Goal: Task Accomplishment & Management: Manage account settings

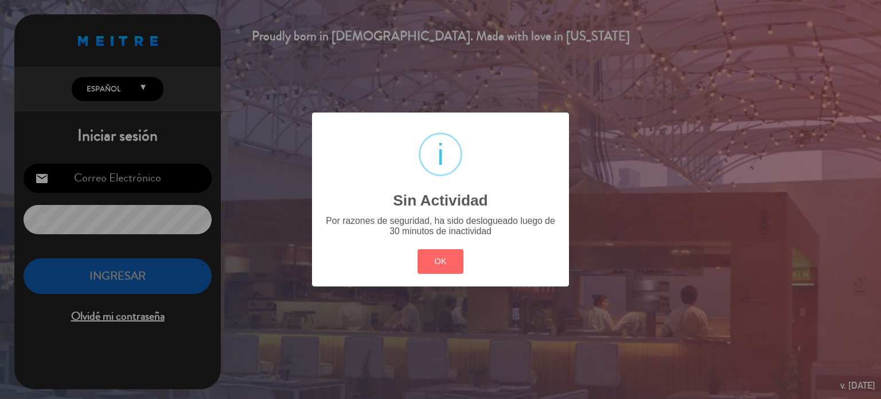
type input "[EMAIL_ADDRESS][DOMAIN_NAME]"
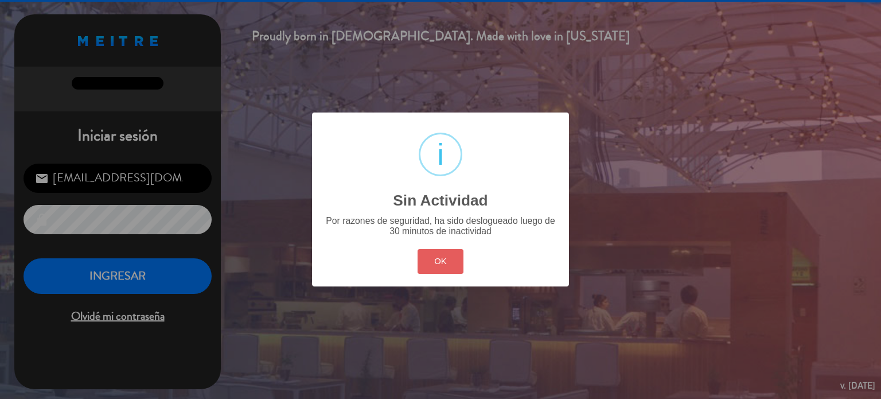
click at [448, 253] on button "OK" at bounding box center [441, 261] width 46 height 25
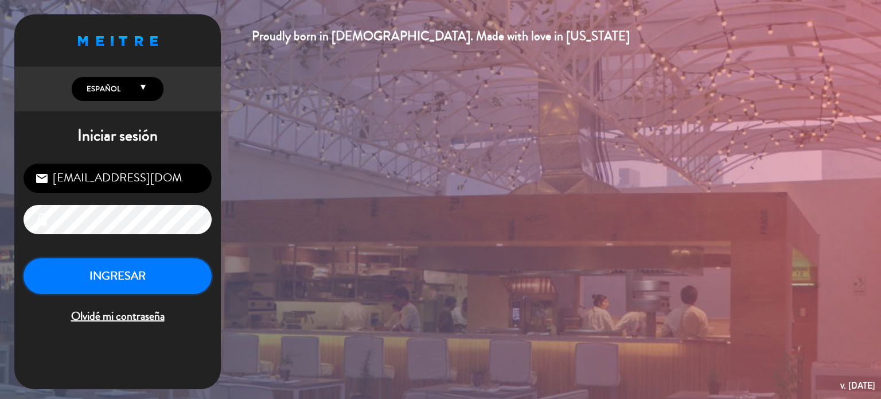
click at [129, 267] on button "INGRESAR" at bounding box center [118, 276] width 188 height 36
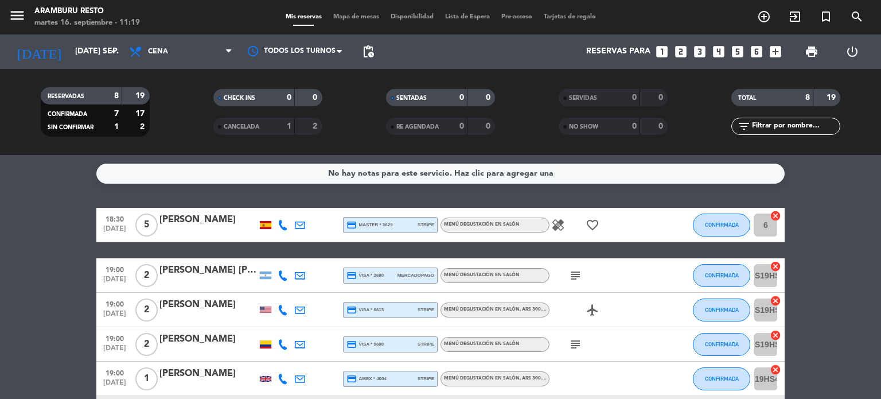
click at [21, 273] on bookings-row "18:30 [DATE] 5 [PERSON_NAME] credit_card master * 3629 stripe Menú degustación …" at bounding box center [440, 370] width 881 height 324
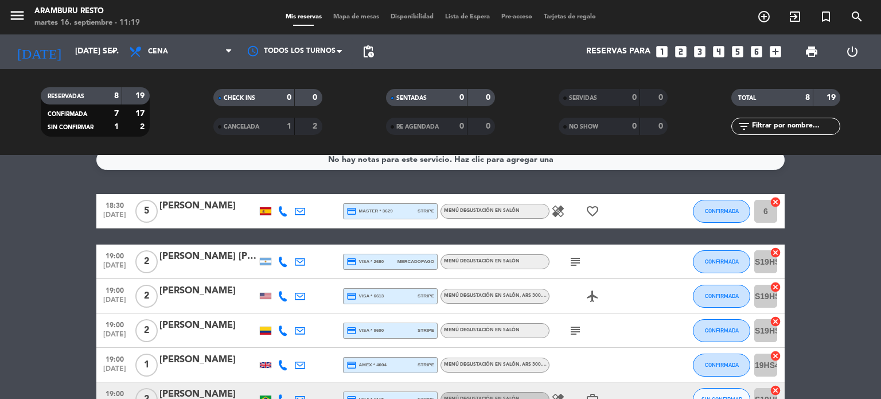
drag, startPoint x: 21, startPoint y: 258, endPoint x: 32, endPoint y: 285, distance: 29.3
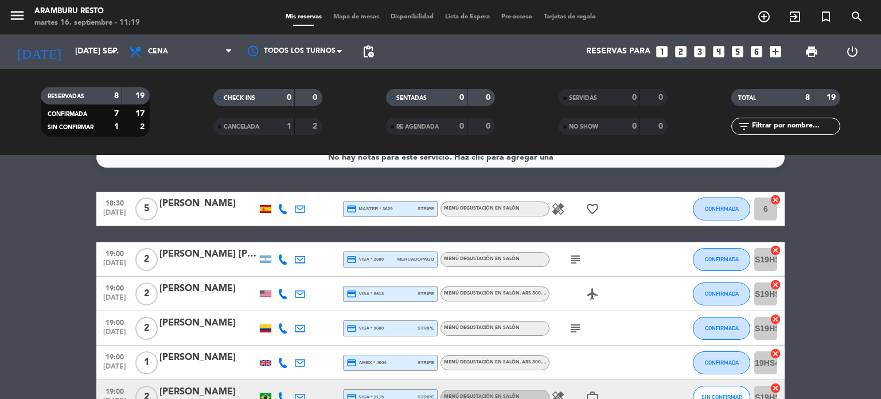
scroll to position [20, 0]
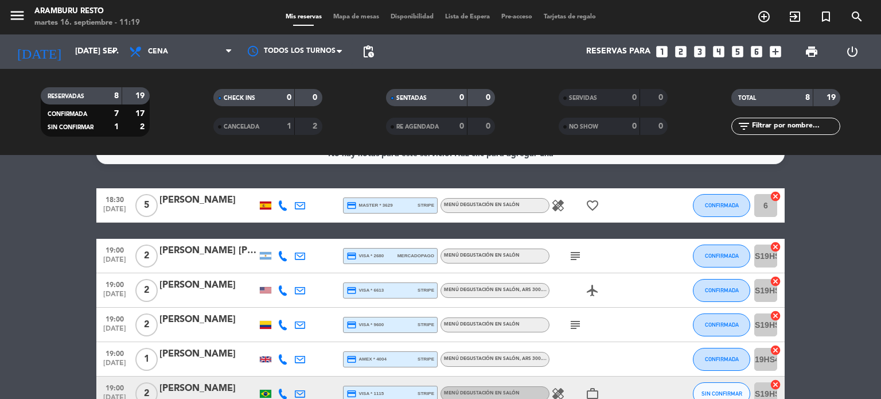
drag, startPoint x: 38, startPoint y: 259, endPoint x: 46, endPoint y: 276, distance: 19.0
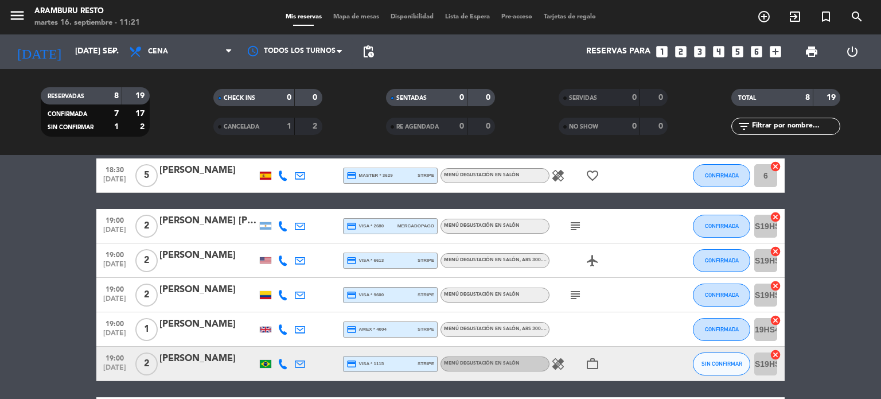
scroll to position [0, 0]
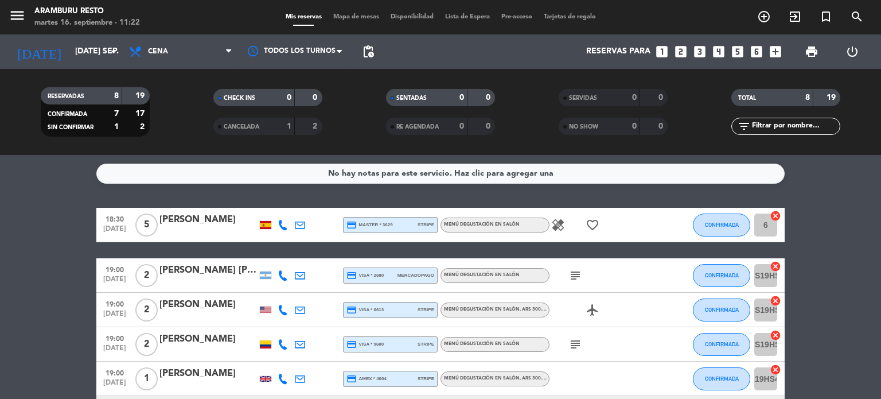
drag, startPoint x: 57, startPoint y: 249, endPoint x: 57, endPoint y: 242, distance: 7.5
click at [57, 249] on bookings-row "18:30 [DATE] 5 [PERSON_NAME] credit_card master * 3629 stripe Menú degustación …" at bounding box center [440, 370] width 881 height 324
click at [70, 52] on input "[DATE] sep." at bounding box center [123, 51] width 109 height 21
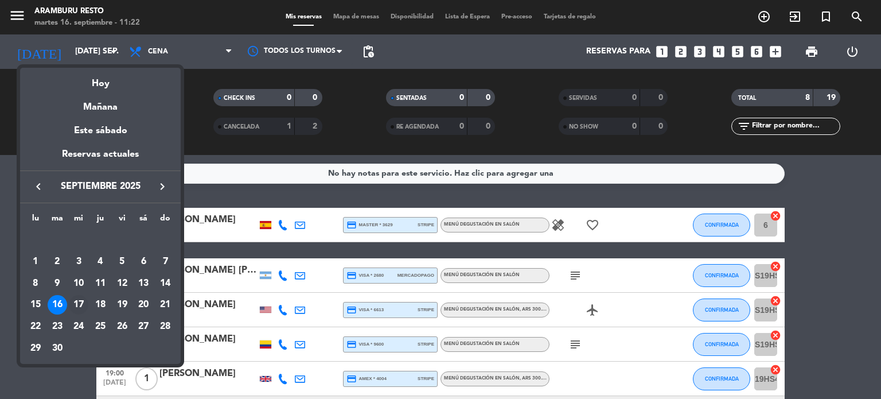
click at [81, 304] on div "17" at bounding box center [79, 305] width 20 height 20
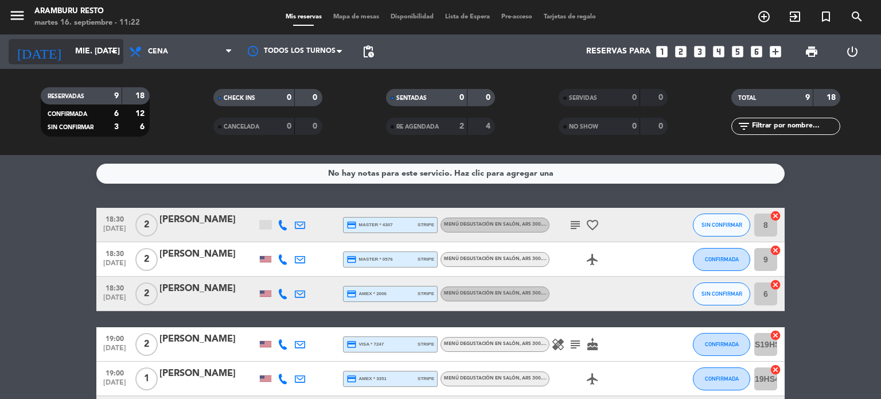
click at [91, 48] on input "mié. [DATE]" at bounding box center [123, 51] width 109 height 21
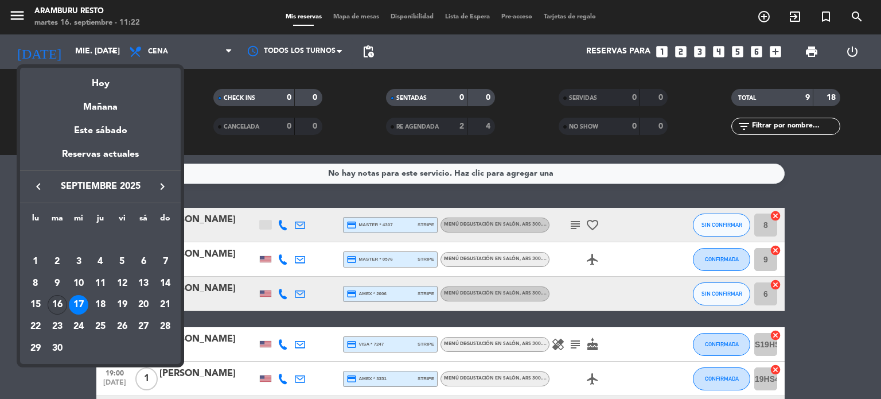
click at [59, 307] on div "16" at bounding box center [58, 305] width 20 height 20
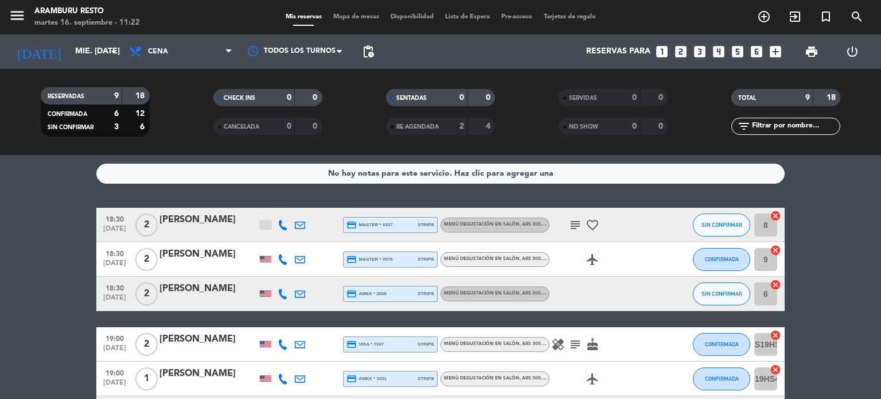
type input "[DATE] sep."
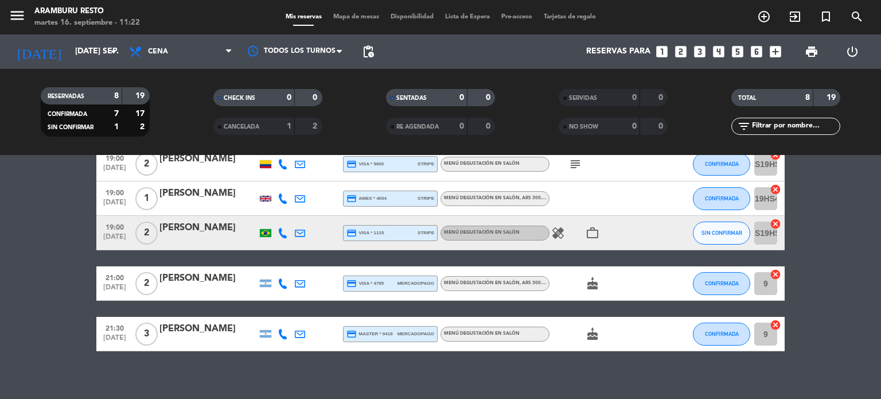
scroll to position [189, 0]
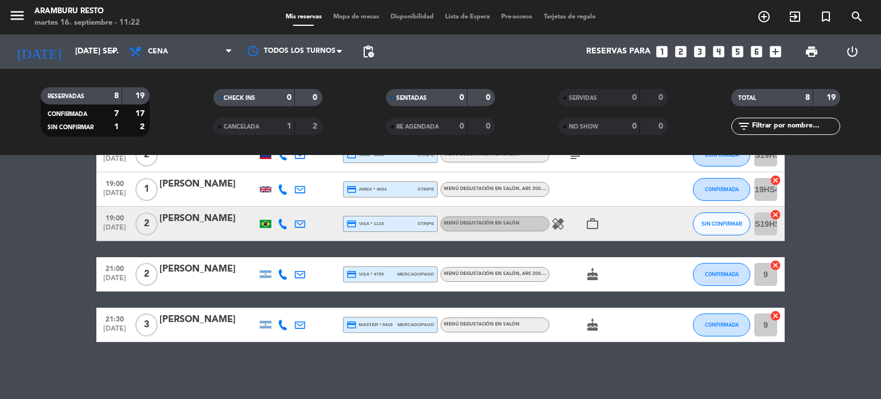
click at [191, 217] on div "[PERSON_NAME]" at bounding box center [209, 218] width 98 height 15
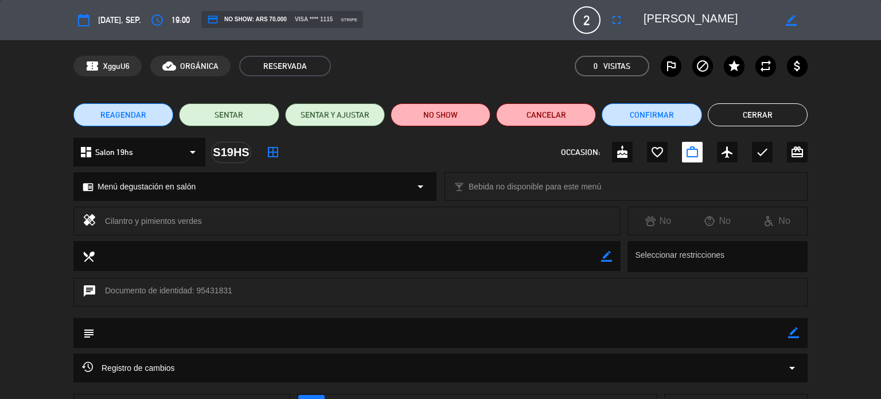
click at [147, 112] on button "REAGENDAR" at bounding box center [123, 114] width 100 height 23
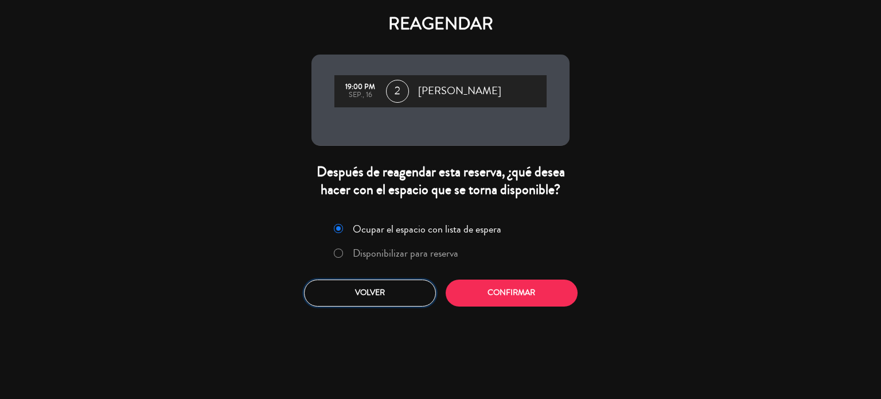
click at [373, 293] on button "Volver" at bounding box center [370, 292] width 132 height 27
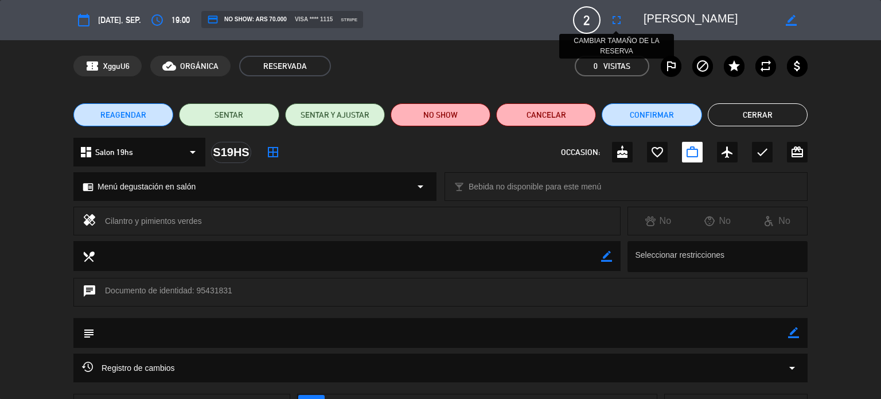
click at [624, 20] on button "fullscreen" at bounding box center [617, 20] width 21 height 21
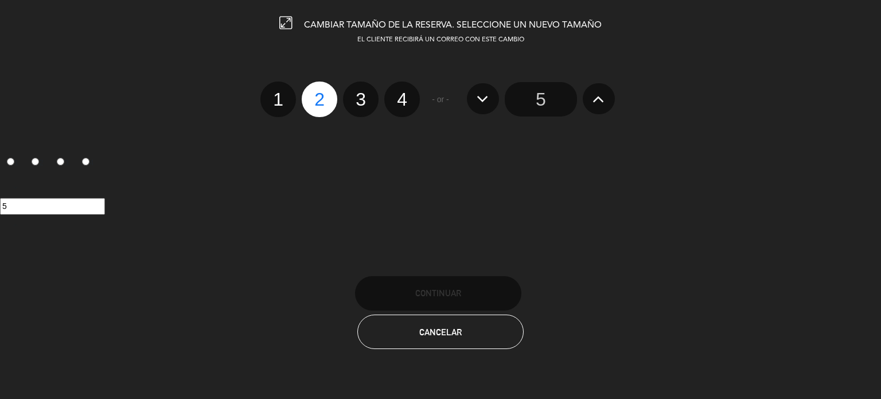
click at [293, 100] on label "1" at bounding box center [279, 99] width 36 height 36
click at [281, 93] on input "1" at bounding box center [276, 89] width 7 height 7
radio input "true"
radio input "false"
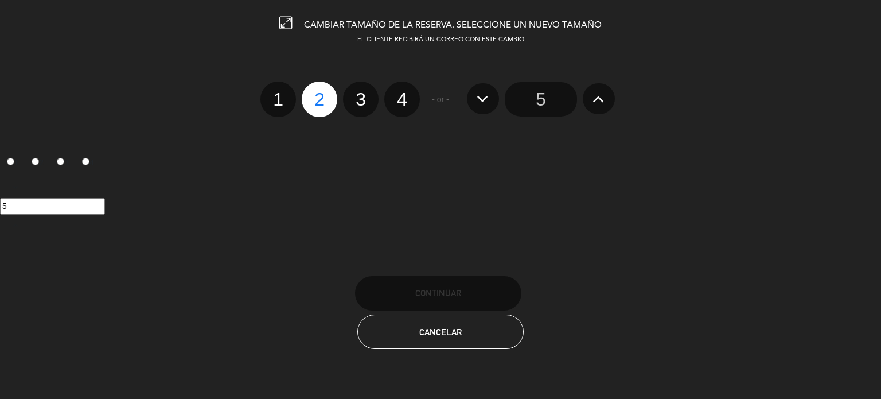
radio input "false"
radio input "true"
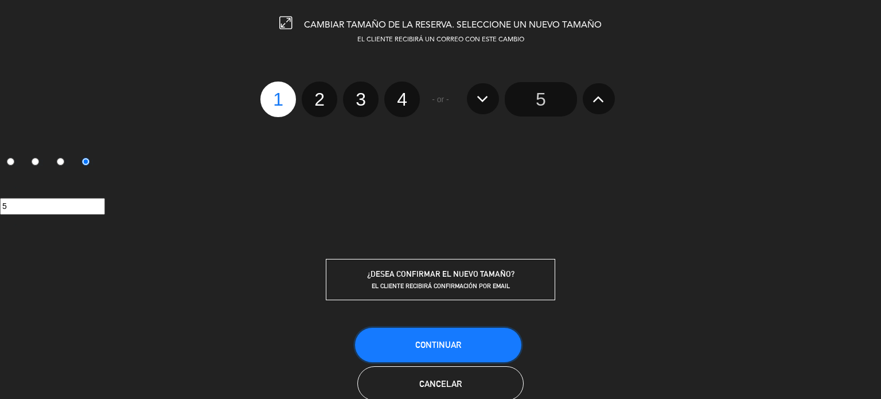
click at [444, 335] on button "Continuar" at bounding box center [438, 345] width 166 height 34
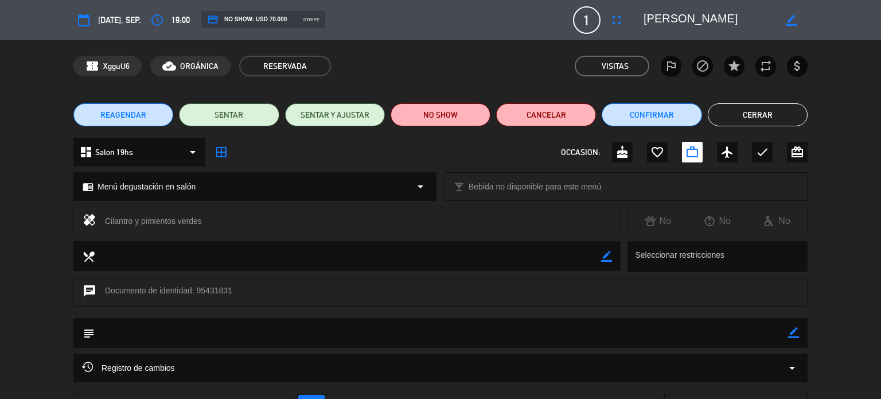
click at [135, 118] on span "REAGENDAR" at bounding box center [123, 115] width 46 height 12
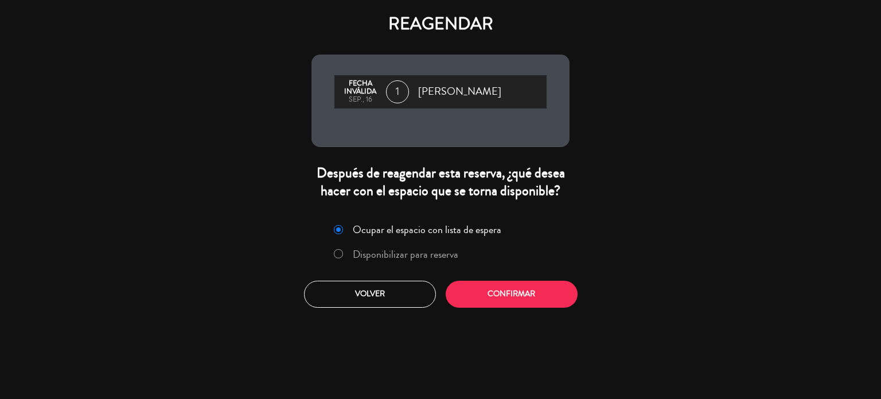
click at [391, 252] on label "Disponibilizar para reserva" at bounding box center [406, 254] width 106 height 10
click at [489, 289] on button "Confirmar" at bounding box center [512, 294] width 132 height 27
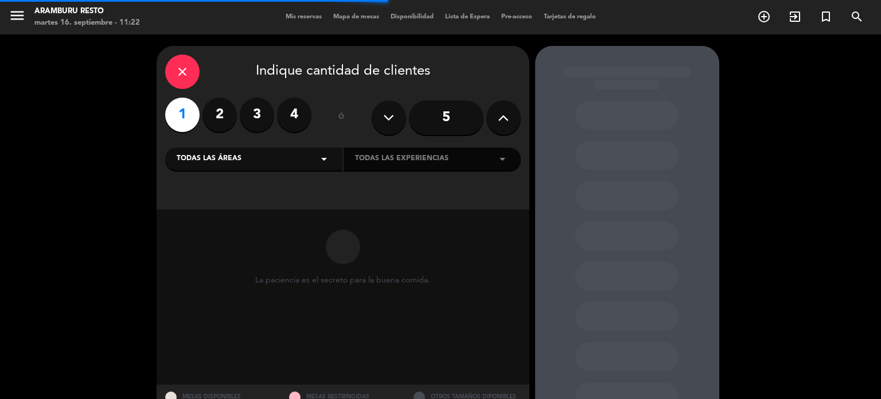
click at [238, 161] on span "Todas las áreas" at bounding box center [209, 158] width 65 height 11
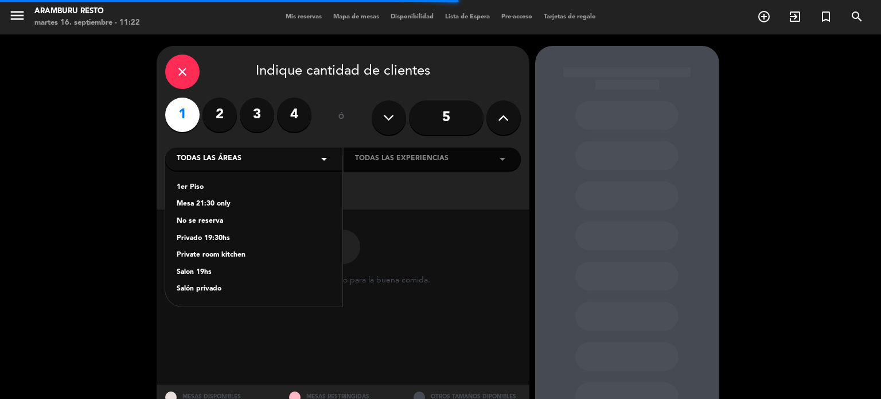
click at [232, 186] on div "1er Piso" at bounding box center [254, 187] width 154 height 11
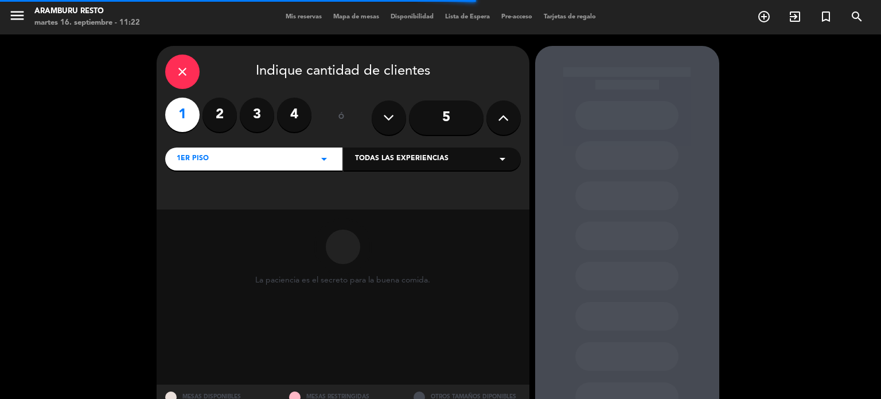
click at [403, 161] on span "Todas las experiencias" at bounding box center [402, 158] width 94 height 11
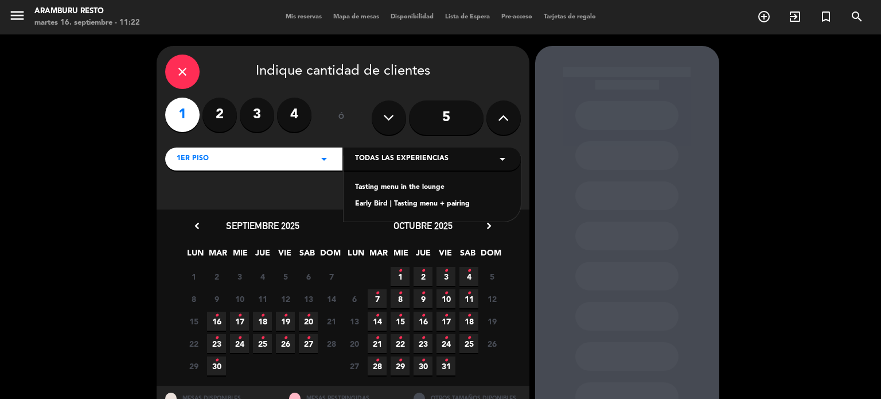
click at [393, 186] on div "Tasting menu in the lounge" at bounding box center [432, 187] width 154 height 11
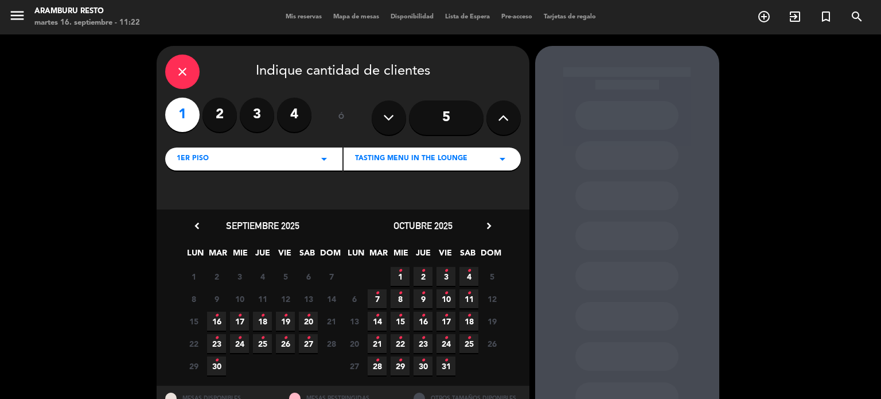
click at [238, 315] on icon "•" at bounding box center [240, 315] width 4 height 18
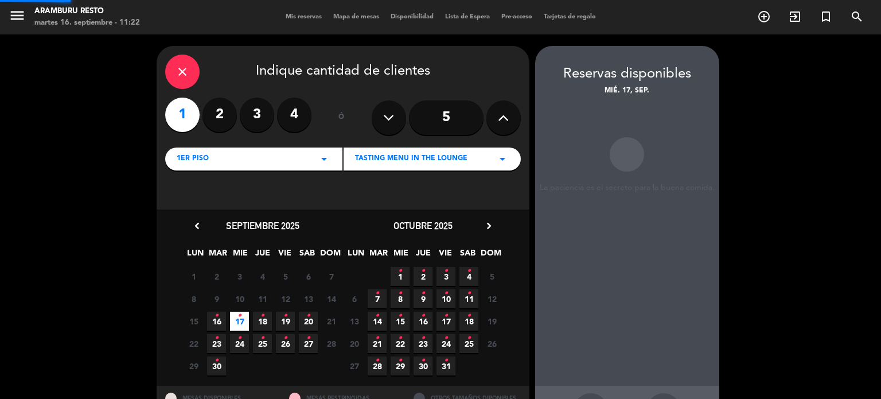
scroll to position [46, 0]
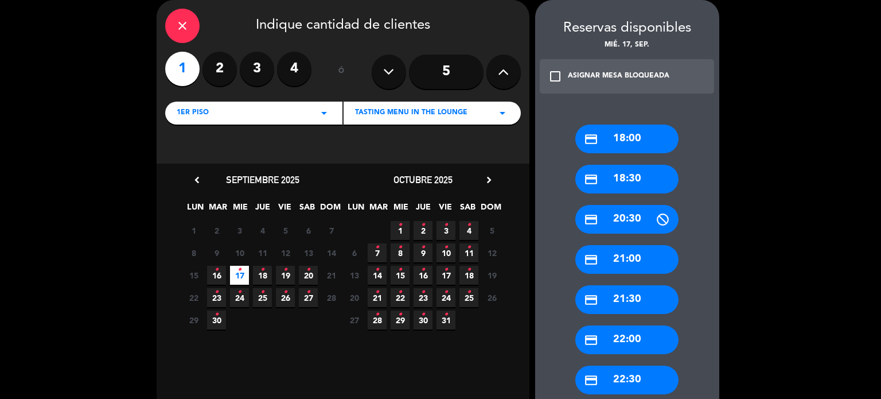
click at [247, 110] on div "1er Piso arrow_drop_down" at bounding box center [253, 113] width 177 height 23
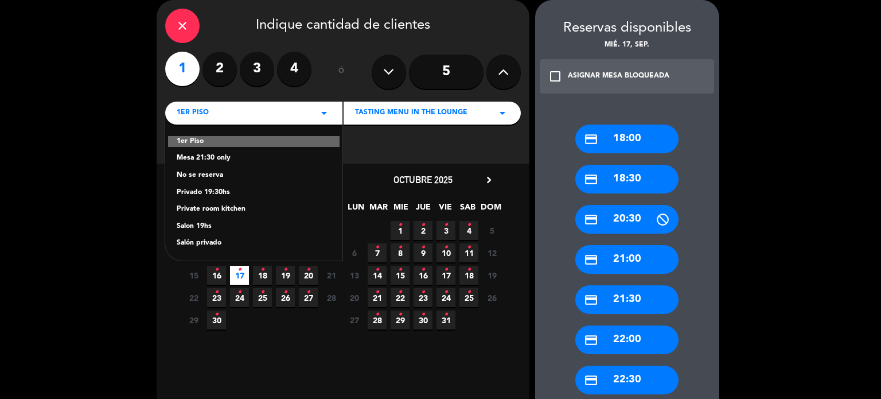
click at [216, 224] on div "Salon 19hs" at bounding box center [254, 226] width 154 height 11
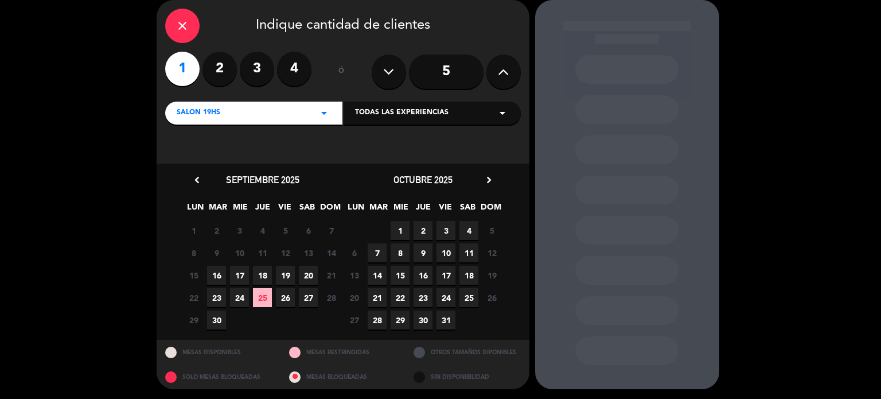
click at [241, 273] on span "17" at bounding box center [239, 275] width 19 height 19
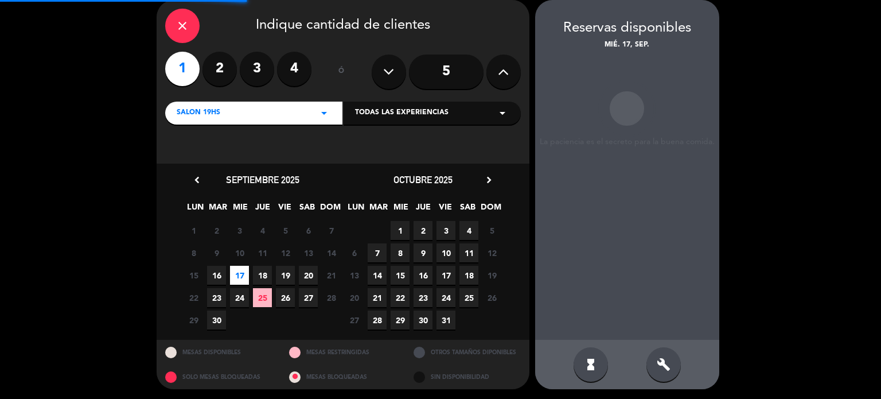
click at [484, 110] on div "Todas las experiencias arrow_drop_down" at bounding box center [432, 113] width 177 height 23
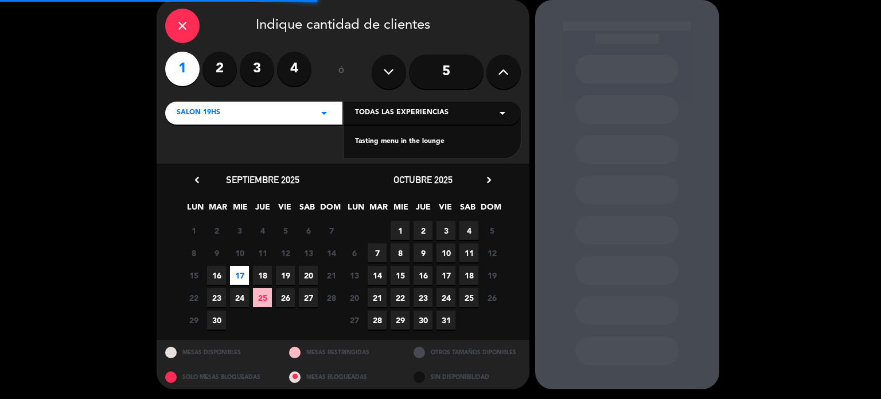
click at [465, 146] on div "Tasting menu in the lounge" at bounding box center [432, 141] width 154 height 11
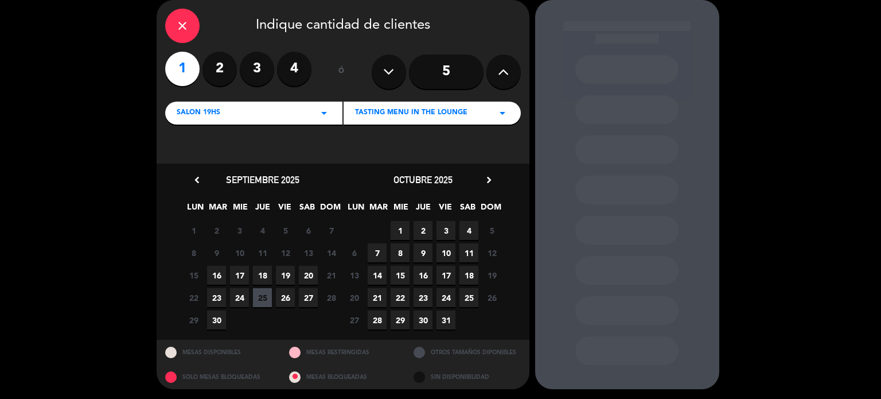
click at [240, 275] on span "17" at bounding box center [239, 275] width 19 height 19
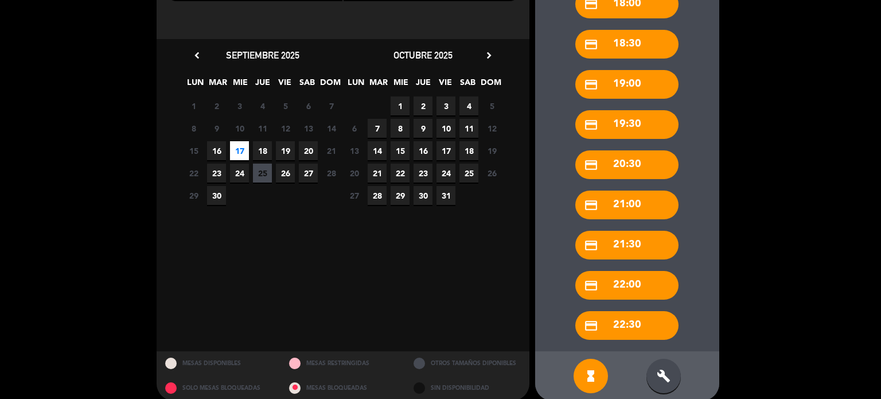
scroll to position [172, 0]
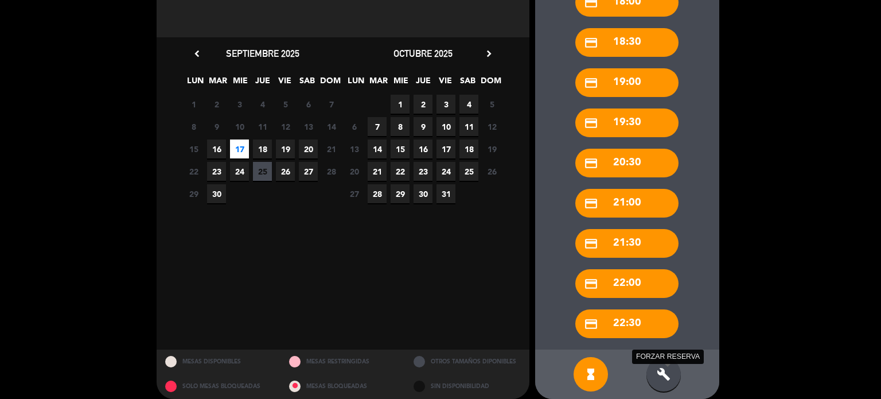
click at [660, 368] on icon "build" at bounding box center [664, 374] width 14 height 14
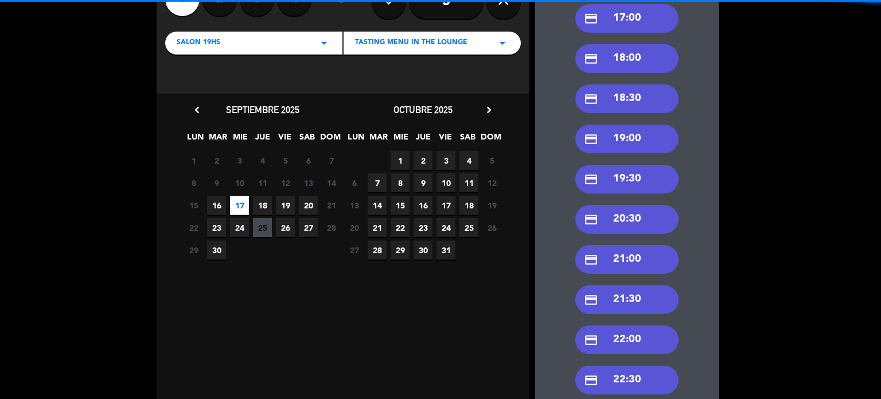
scroll to position [115, 0]
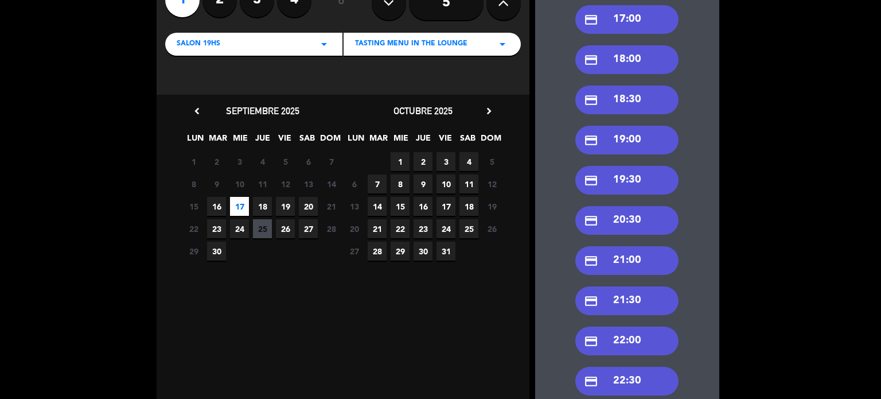
click at [629, 140] on div "credit_card 19:00" at bounding box center [627, 140] width 103 height 29
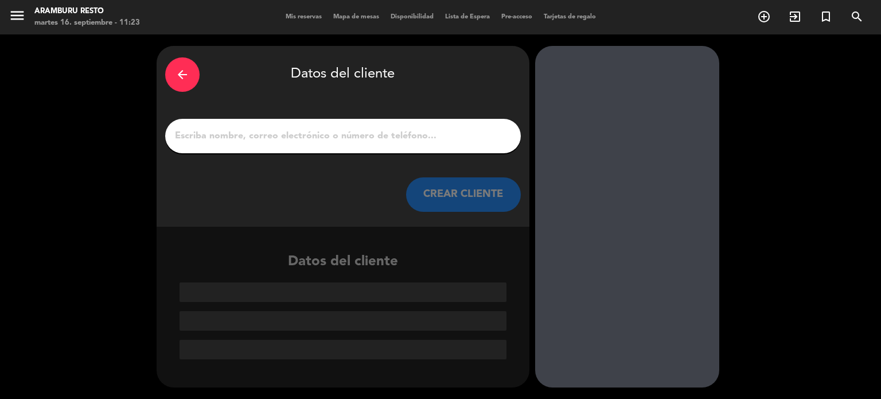
click at [191, 76] on div "arrow_back" at bounding box center [182, 74] width 34 height 34
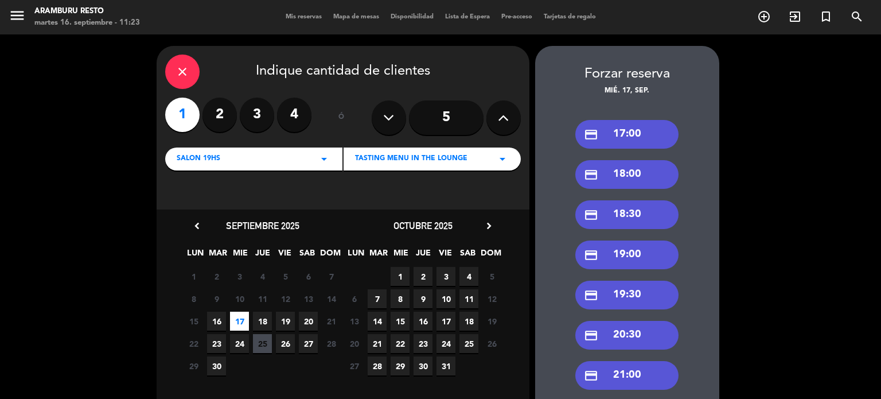
click at [191, 76] on div "close" at bounding box center [182, 72] width 34 height 34
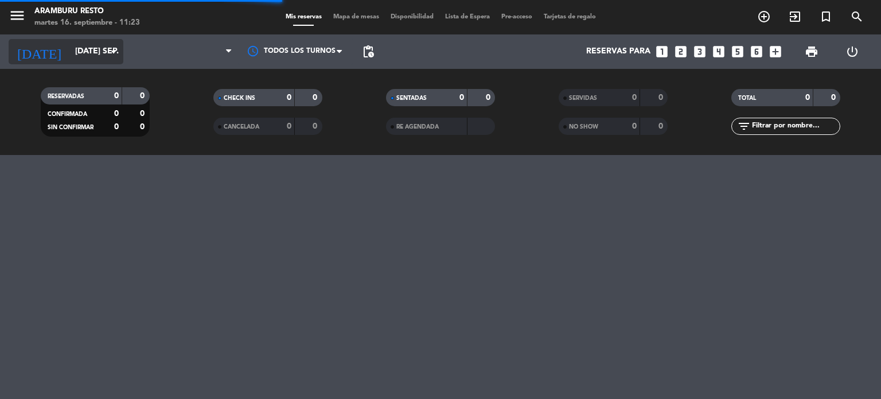
click at [71, 49] on input "[DATE] sep." at bounding box center [123, 51] width 109 height 21
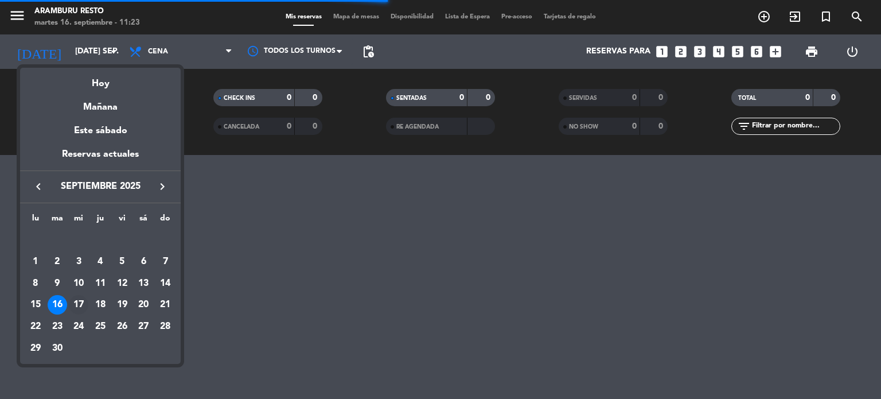
click at [79, 305] on div "17" at bounding box center [79, 305] width 20 height 20
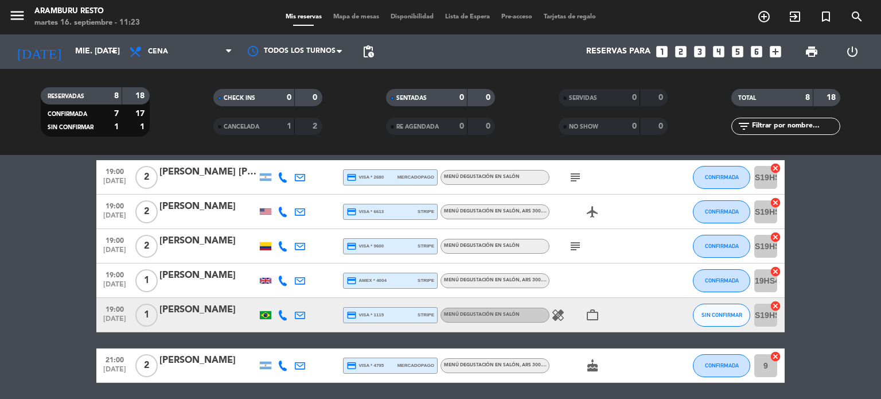
scroll to position [115, 0]
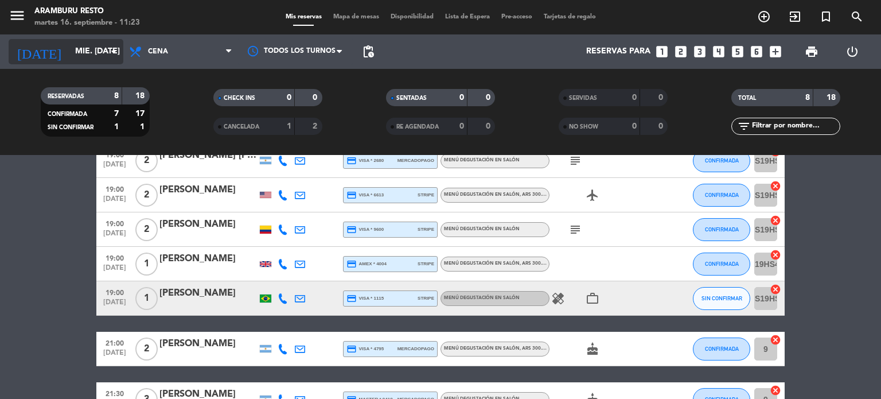
click at [78, 46] on input "mié. [DATE]" at bounding box center [123, 51] width 109 height 21
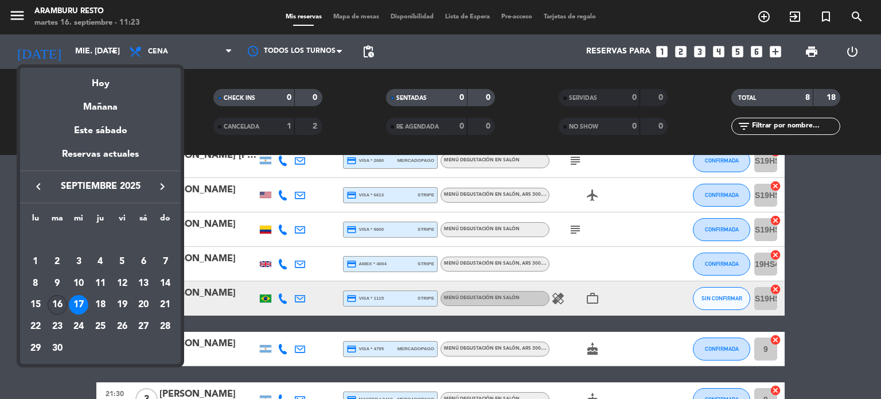
click at [50, 304] on div "16" at bounding box center [58, 305] width 20 height 20
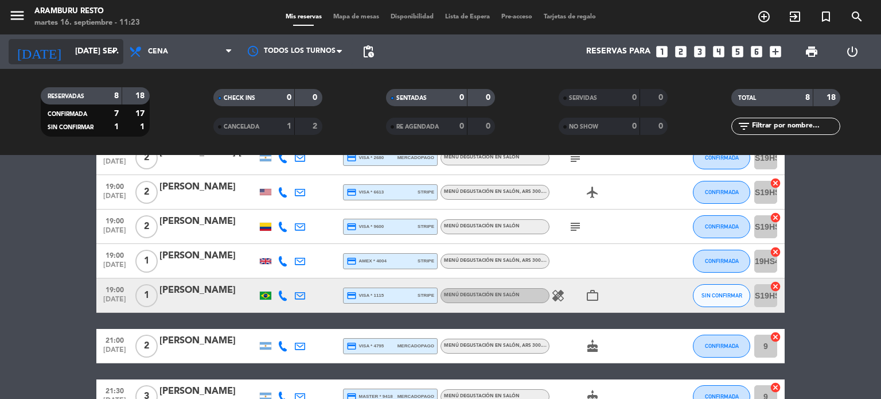
scroll to position [172, 0]
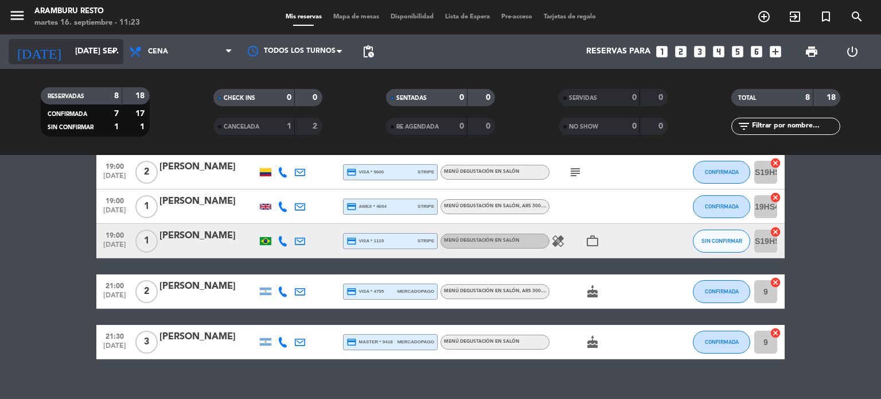
click at [96, 55] on input "[DATE] sep." at bounding box center [123, 51] width 109 height 21
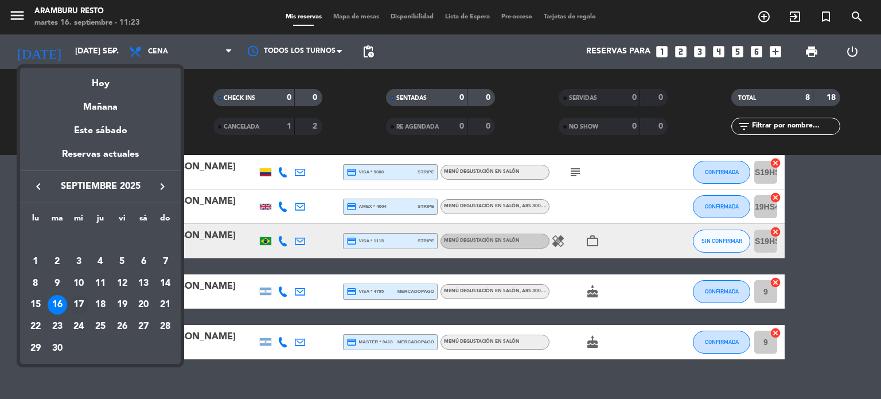
click at [79, 301] on div "17" at bounding box center [79, 305] width 20 height 20
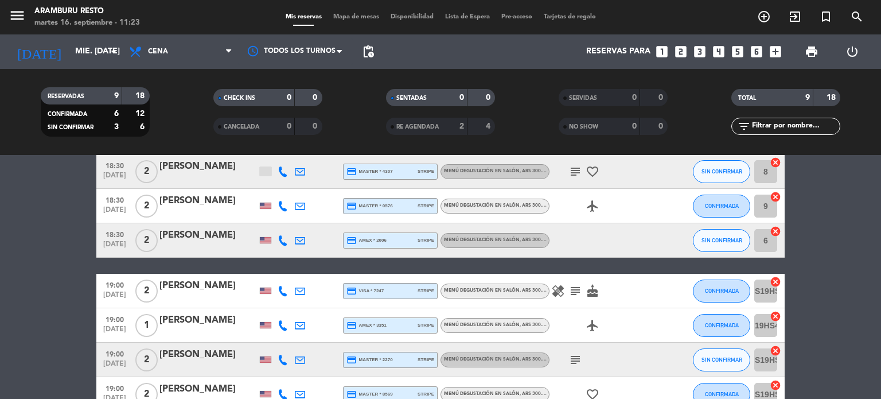
scroll to position [57, 0]
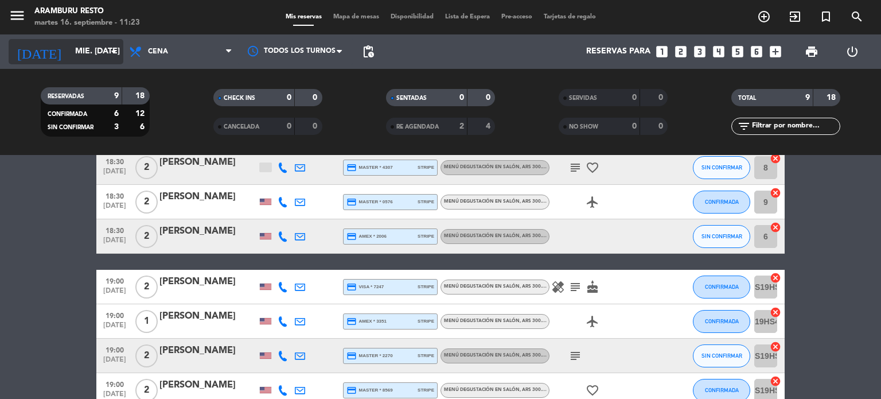
click at [96, 59] on input "mié. [DATE]" at bounding box center [123, 51] width 109 height 21
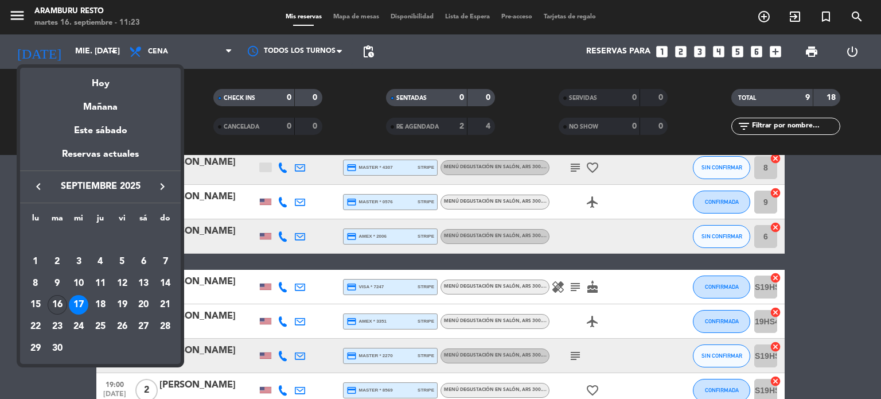
click at [53, 310] on div "16" at bounding box center [58, 305] width 20 height 20
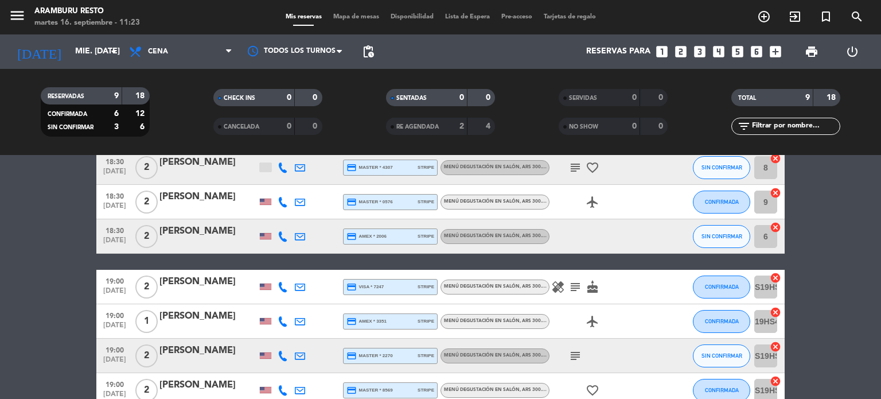
type input "[DATE] sep."
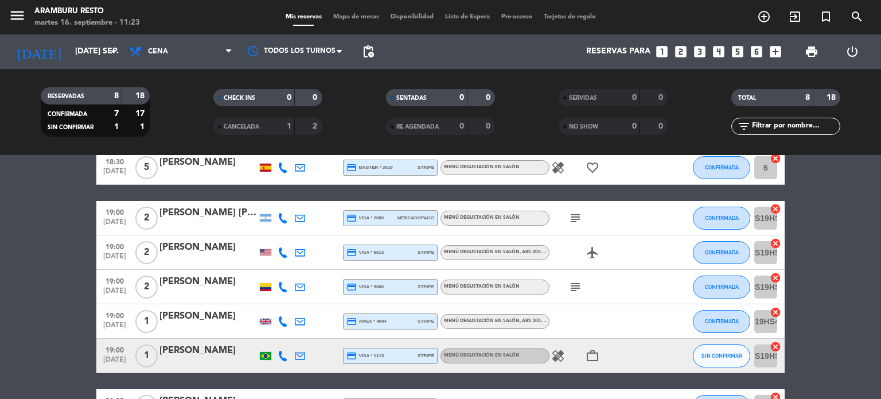
click at [202, 355] on div "[PERSON_NAME]" at bounding box center [209, 350] width 98 height 15
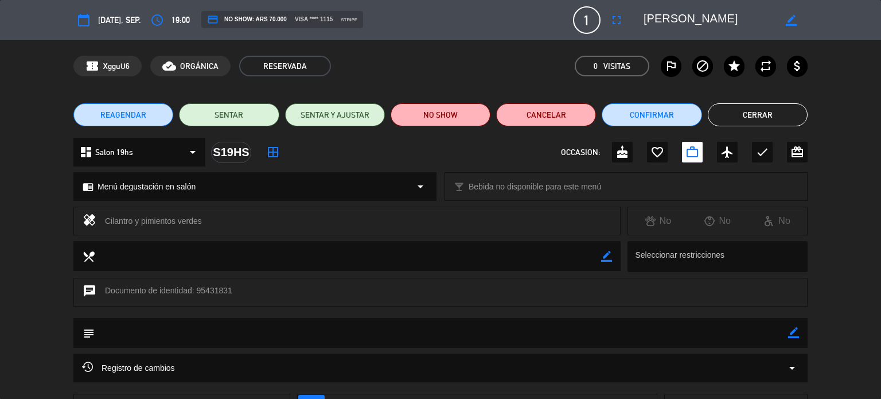
click at [135, 119] on span "REAGENDAR" at bounding box center [123, 115] width 46 height 12
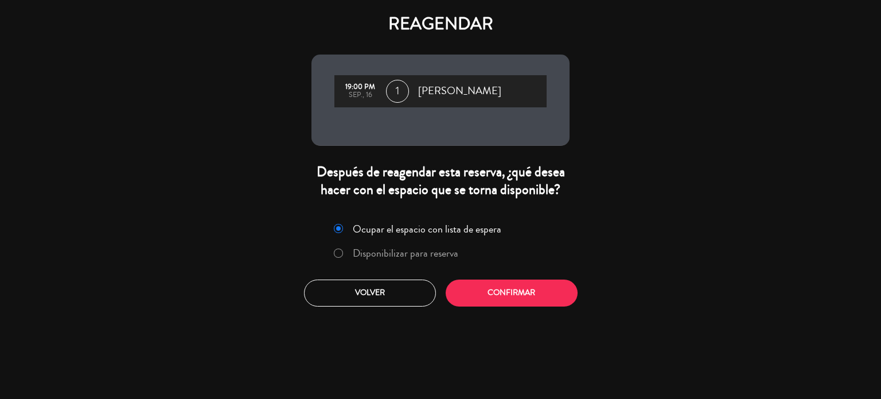
click at [374, 257] on label "Disponibilizar para reserva" at bounding box center [406, 253] width 106 height 10
click at [506, 291] on button "Confirmar" at bounding box center [512, 292] width 132 height 27
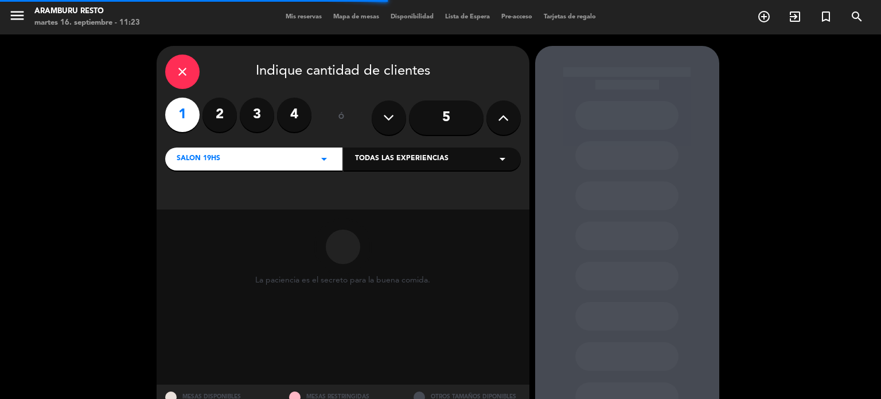
click at [259, 165] on div "Salon 19hs arrow_drop_down" at bounding box center [253, 158] width 177 height 23
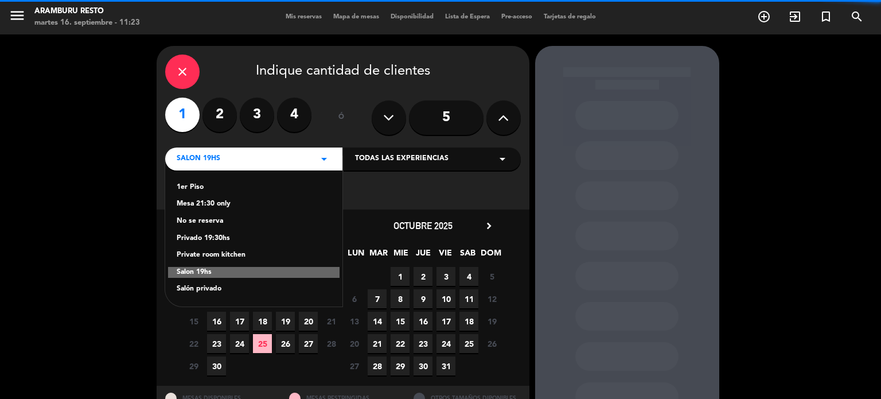
click at [248, 191] on div "1er Piso" at bounding box center [254, 187] width 154 height 11
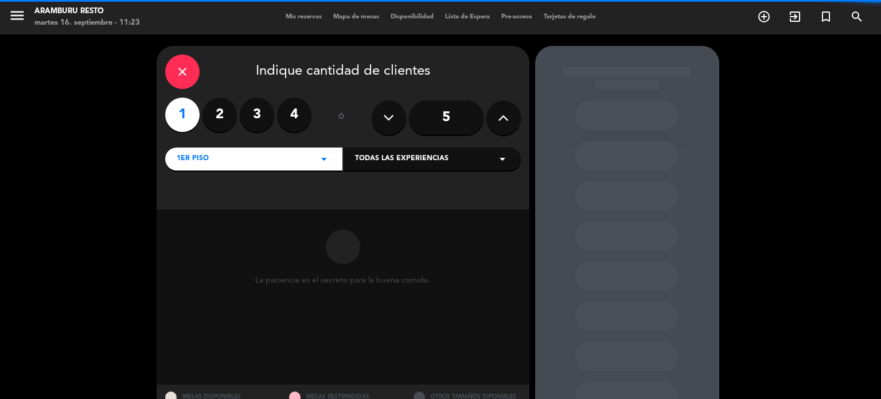
click at [408, 156] on span "Todas las experiencias" at bounding box center [402, 158] width 94 height 11
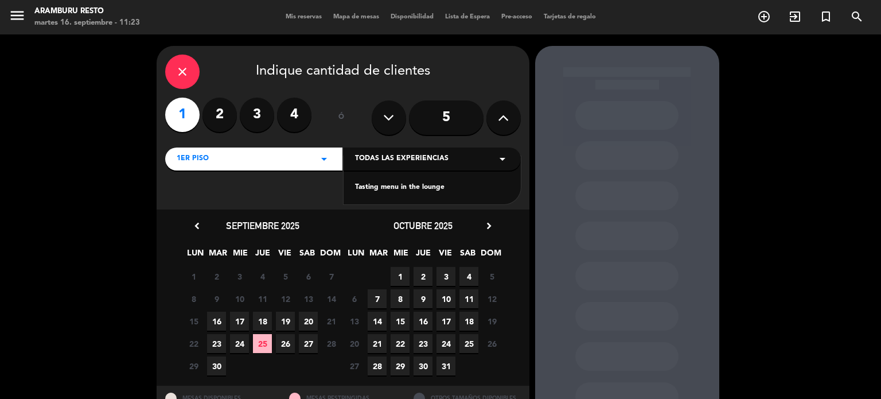
click at [396, 188] on div "Tasting menu in the lounge" at bounding box center [432, 187] width 154 height 11
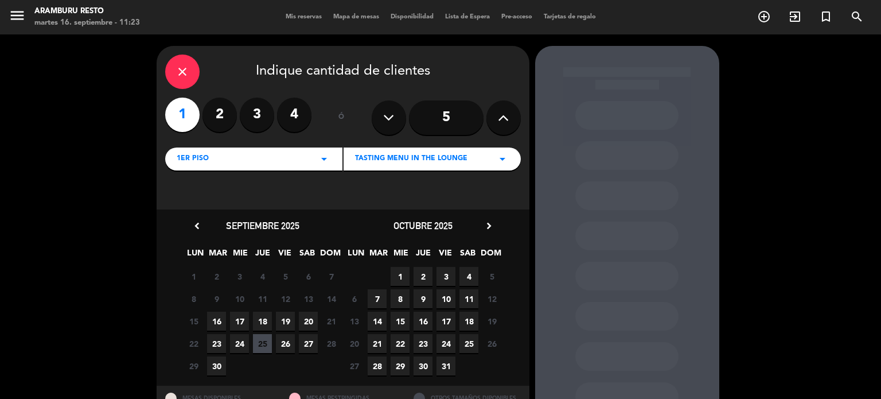
click at [239, 320] on span "17" at bounding box center [239, 321] width 19 height 19
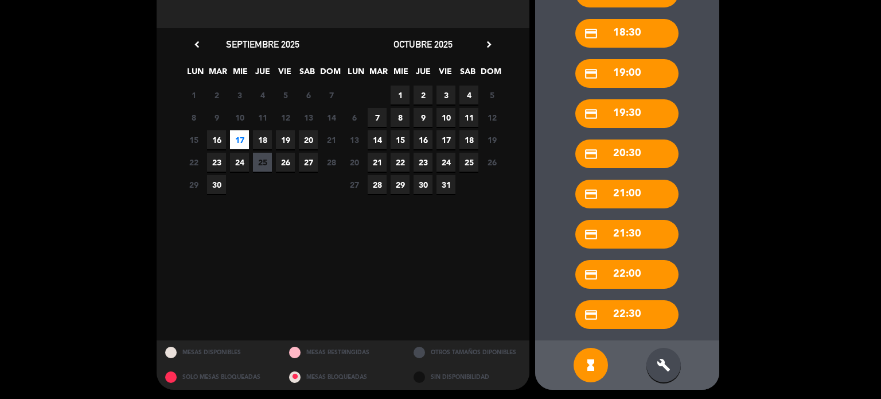
scroll to position [183, 0]
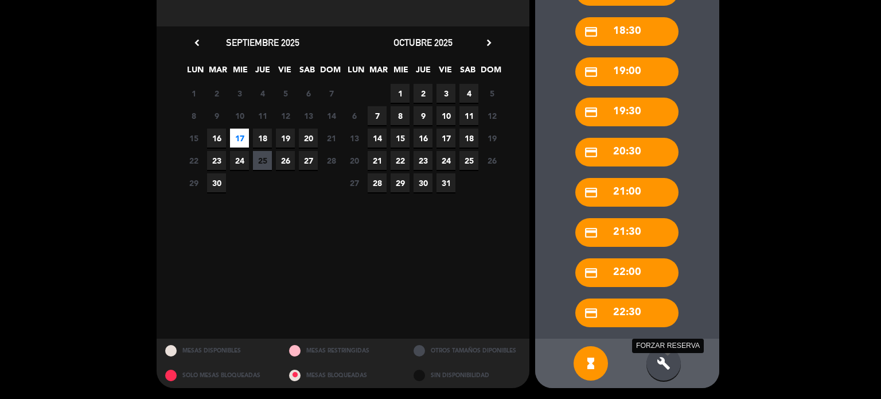
click at [669, 364] on icon "build" at bounding box center [664, 363] width 14 height 14
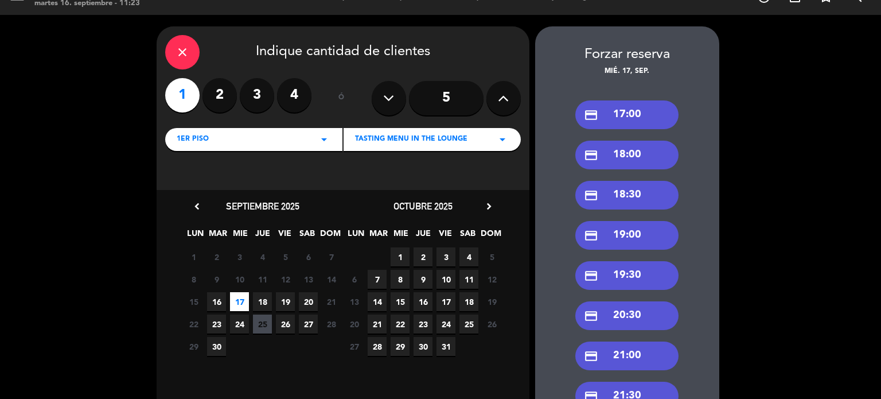
scroll to position [11, 0]
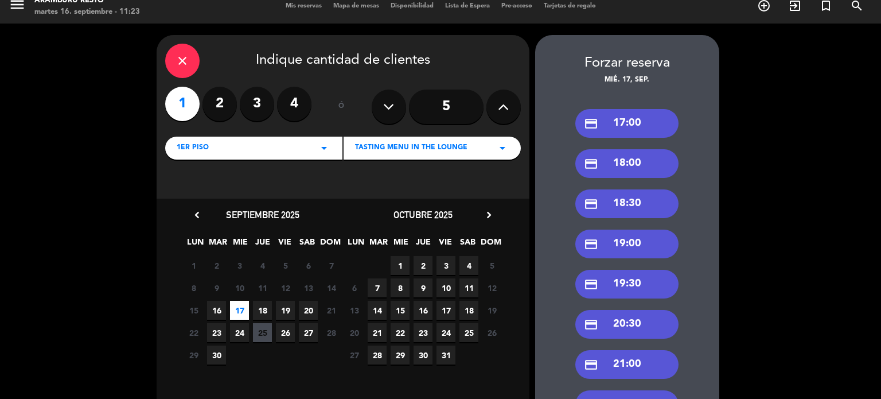
click at [647, 199] on div "credit_card 18:30" at bounding box center [627, 203] width 103 height 29
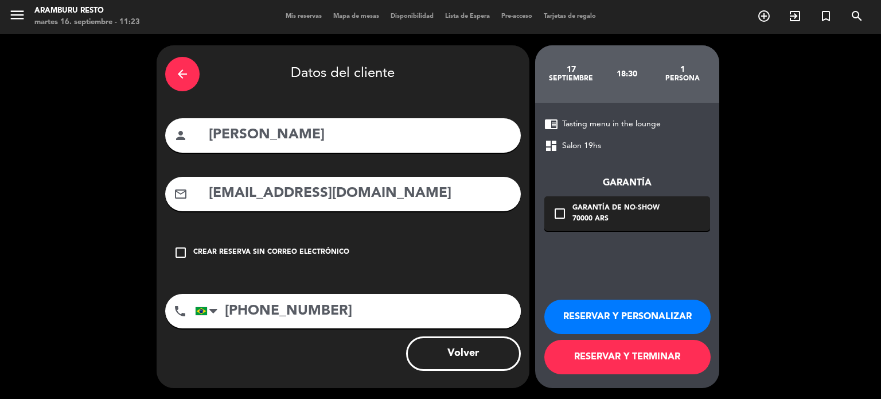
click at [570, 355] on button "RESERVAR Y TERMINAR" at bounding box center [628, 357] width 166 height 34
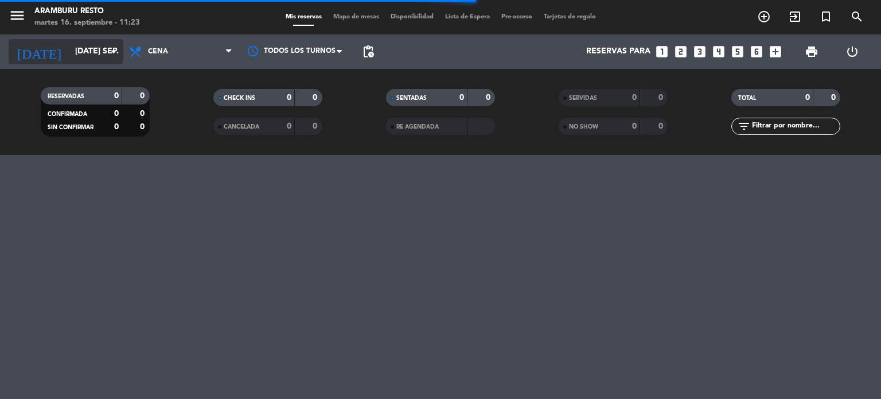
click at [94, 45] on input "[DATE] sep." at bounding box center [123, 51] width 109 height 21
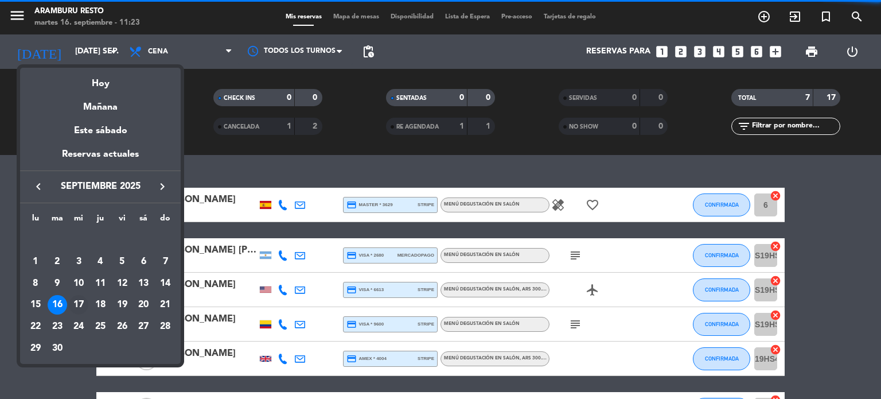
click at [81, 310] on div "17" at bounding box center [79, 305] width 20 height 20
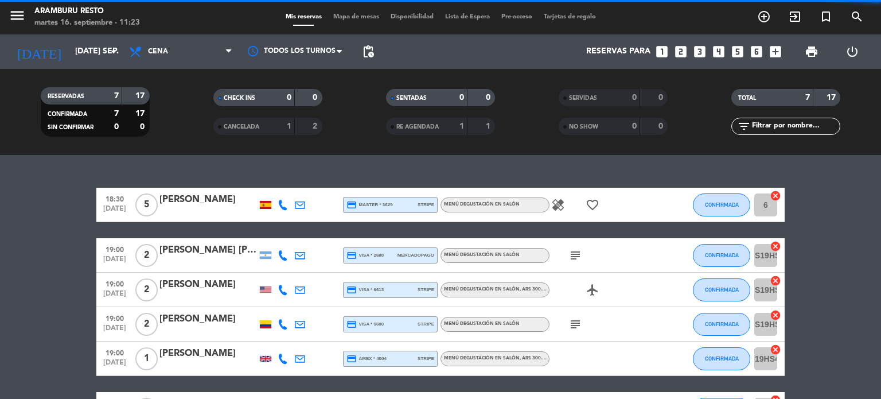
type input "mié. [DATE]"
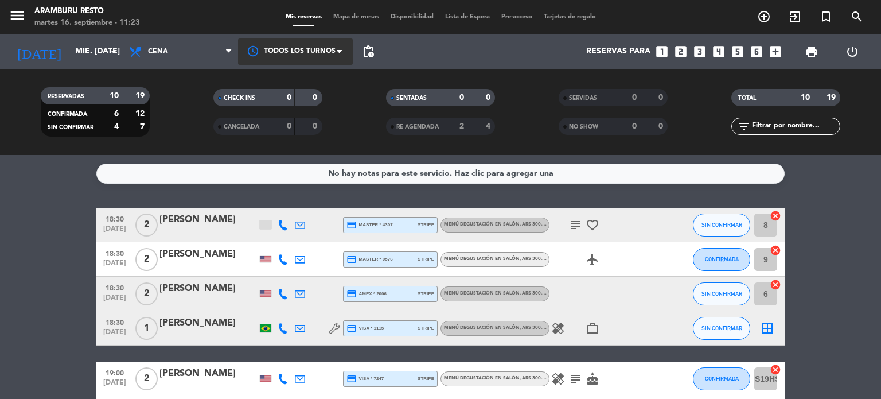
click at [346, 55] on span at bounding box center [342, 51] width 11 height 11
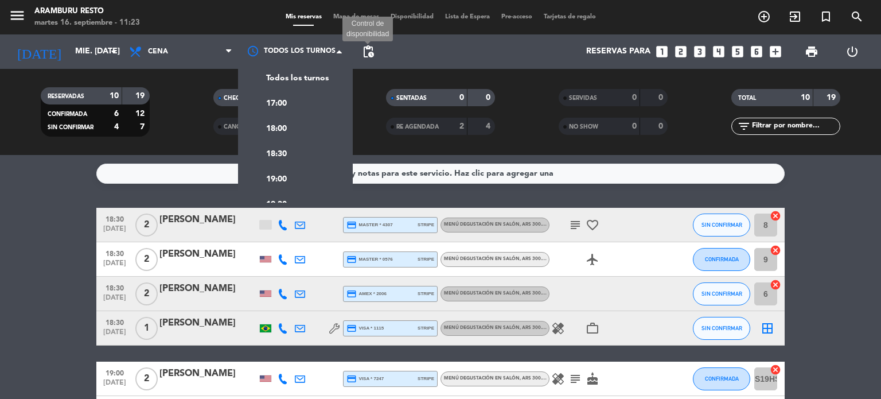
click at [379, 55] on span "pending_actions Control de disponibilidad" at bounding box center [368, 51] width 23 height 23
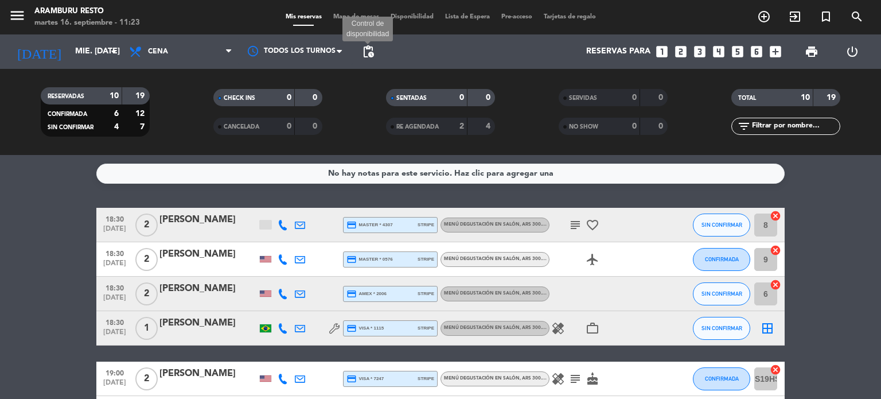
click at [373, 56] on span "pending_actions" at bounding box center [369, 52] width 14 height 14
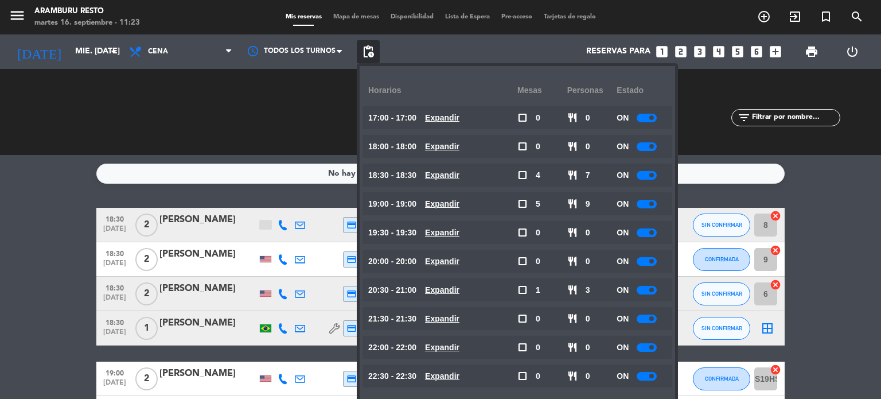
click at [881, 297] on bookings-row "18:30 [DATE] 2 [PERSON_NAME] credit_card master * 4307 stripe Menú degustación …" at bounding box center [440, 396] width 881 height 376
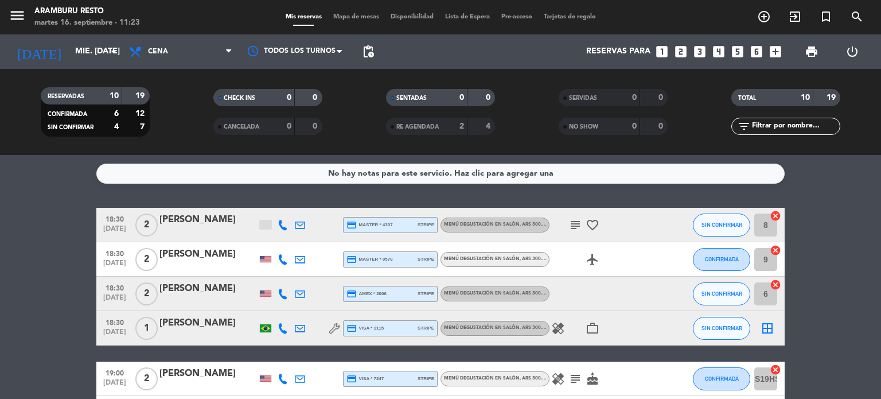
click at [757, 318] on div "border_all" at bounding box center [768, 328] width 34 height 34
click at [768, 327] on icon "border_all" at bounding box center [768, 328] width 14 height 14
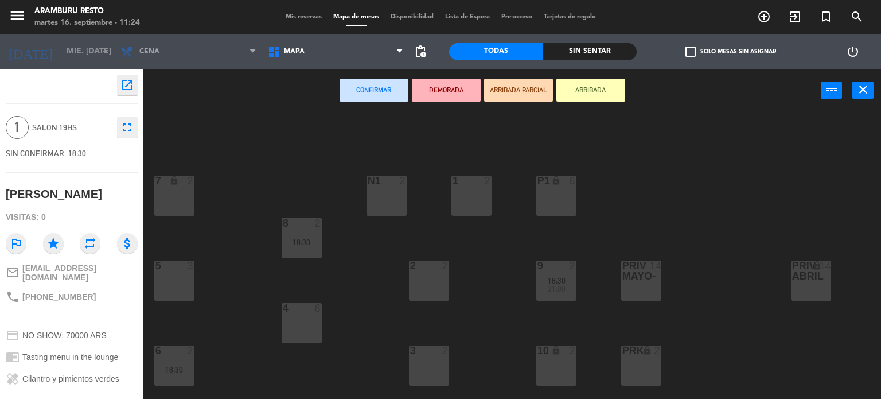
click at [473, 205] on div "1 2" at bounding box center [472, 196] width 40 height 40
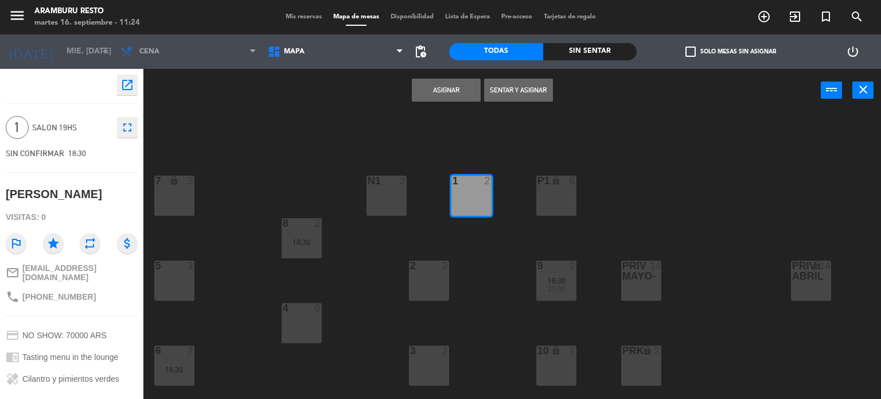
click at [446, 98] on button "Asignar" at bounding box center [446, 90] width 69 height 23
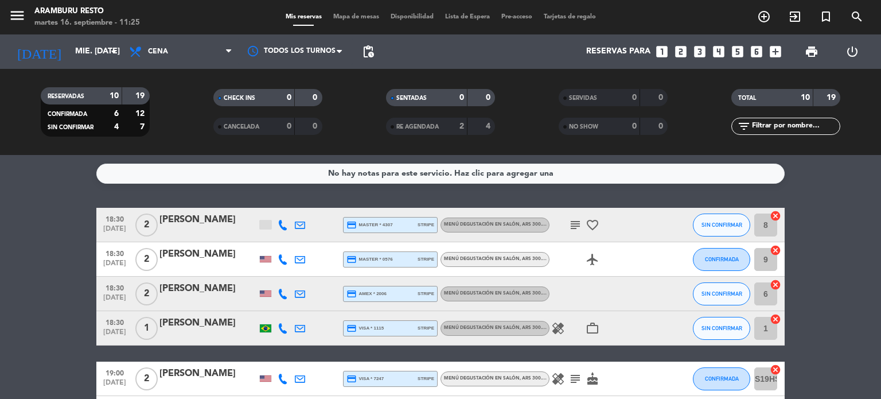
drag, startPoint x: 28, startPoint y: 298, endPoint x: 75, endPoint y: 176, distance: 131.5
click at [38, 282] on bookings-row "18:30 [DATE] 2 [PERSON_NAME] credit_card master * 4307 stripe Menú degustación …" at bounding box center [440, 396] width 881 height 376
click at [103, 41] on div "[DATE] mié. [DATE] arrow_drop_down" at bounding box center [66, 51] width 115 height 25
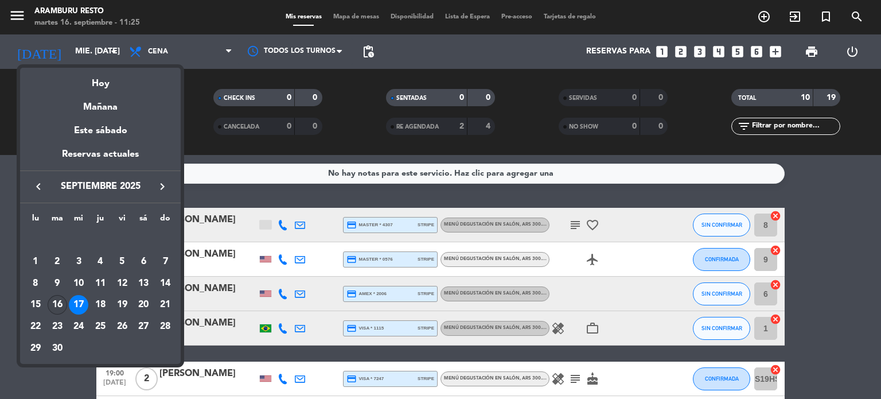
click at [52, 302] on div "16" at bounding box center [58, 305] width 20 height 20
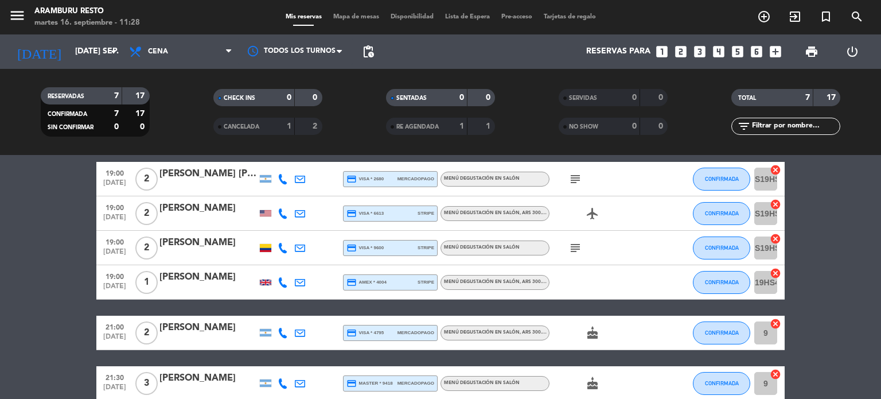
scroll to position [98, 0]
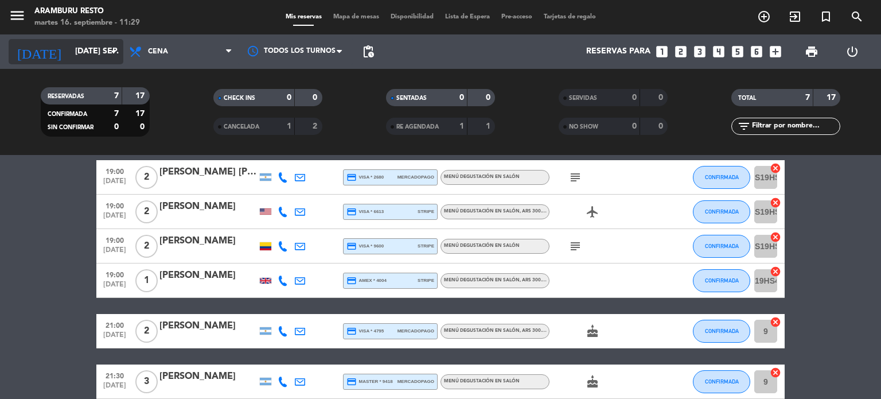
click at [117, 50] on icon "arrow_drop_down" at bounding box center [114, 52] width 14 height 14
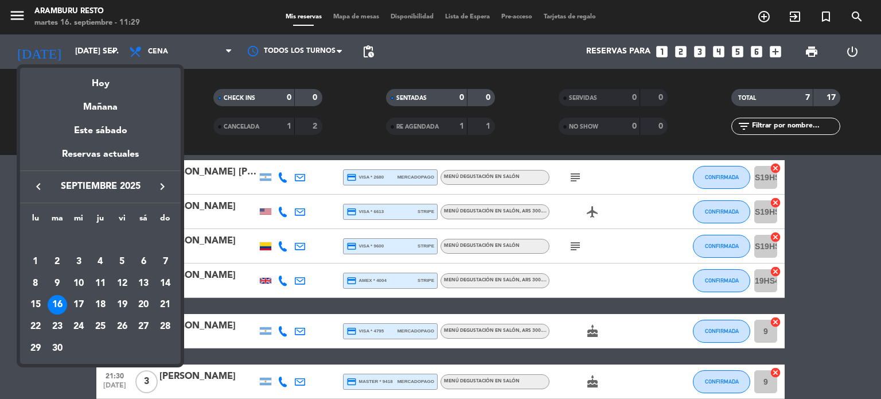
click at [162, 183] on icon "keyboard_arrow_right" at bounding box center [163, 187] width 14 height 14
click at [98, 259] on div "4" at bounding box center [101, 262] width 20 height 20
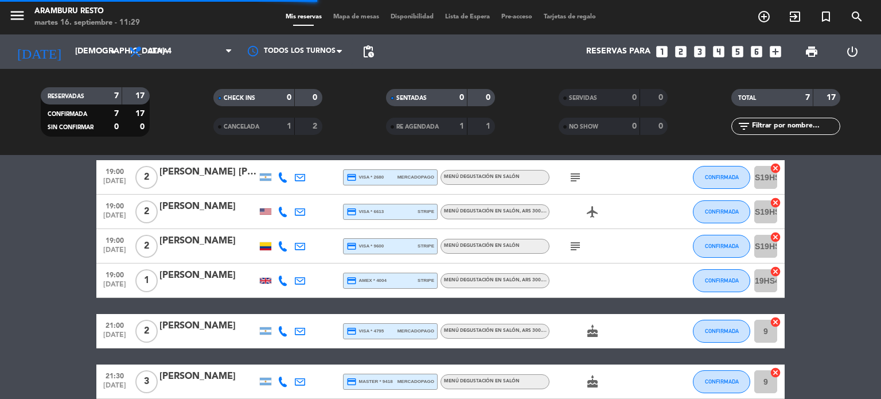
scroll to position [0, 0]
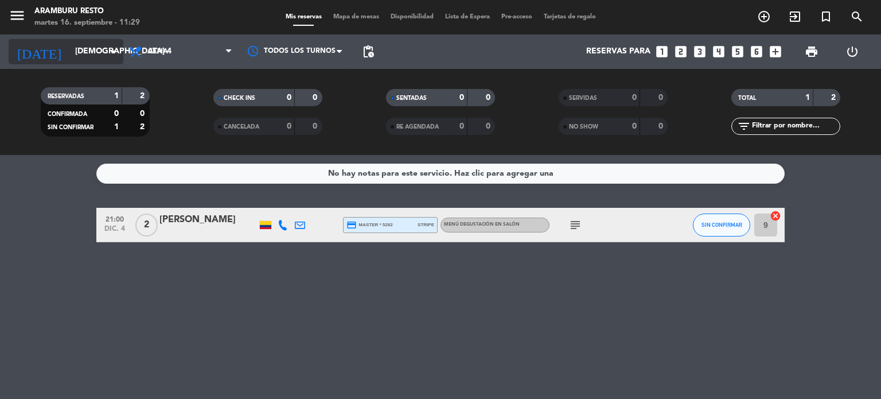
click at [110, 43] on input "[DEMOGRAPHIC_DATA] 4 dic." at bounding box center [123, 51] width 109 height 21
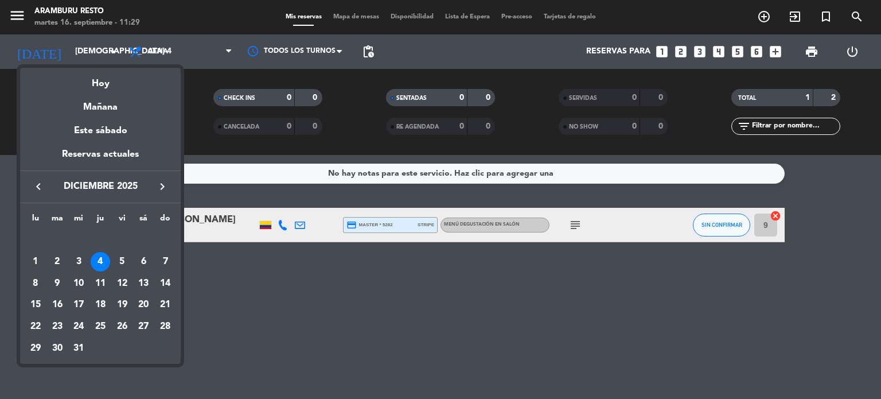
click at [570, 222] on div at bounding box center [440, 199] width 881 height 399
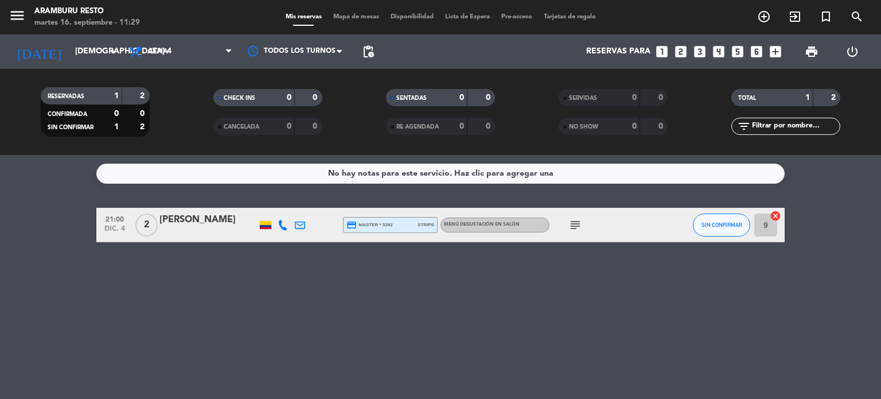
click at [573, 227] on icon "subject" at bounding box center [576, 225] width 14 height 14
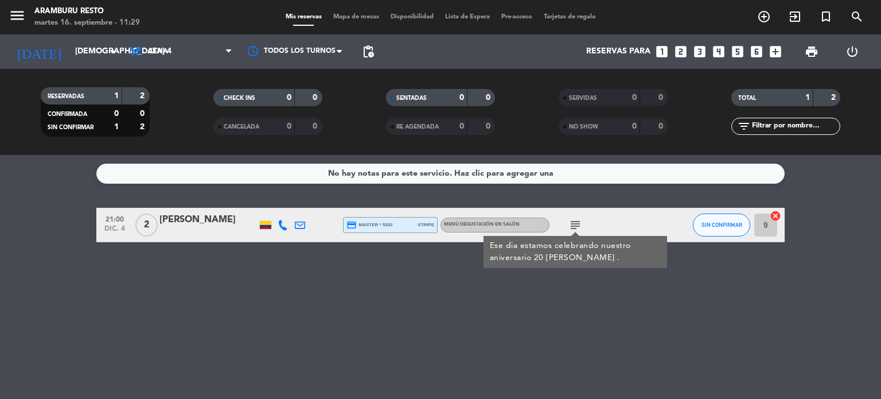
drag, startPoint x: 0, startPoint y: 265, endPoint x: 5, endPoint y: 36, distance: 228.4
click at [0, 245] on div "No hay notas para este servicio. Haz clic para agregar una 21:00 dic. 4 2 [PERS…" at bounding box center [440, 277] width 881 height 244
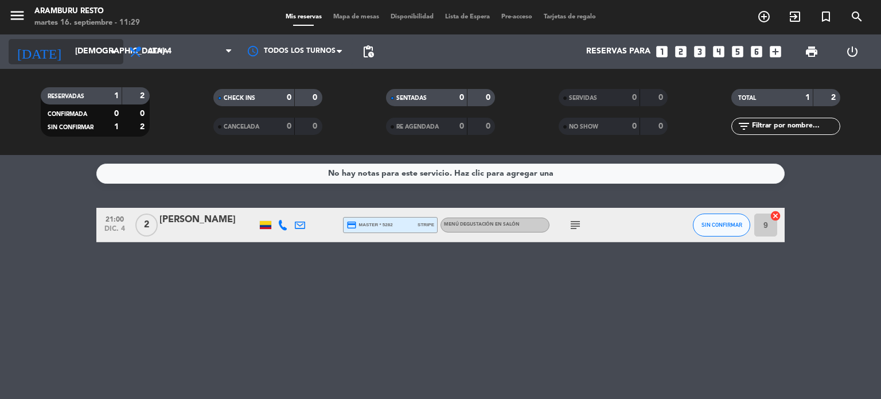
click at [69, 56] on input "[DEMOGRAPHIC_DATA] 4 dic." at bounding box center [123, 51] width 109 height 21
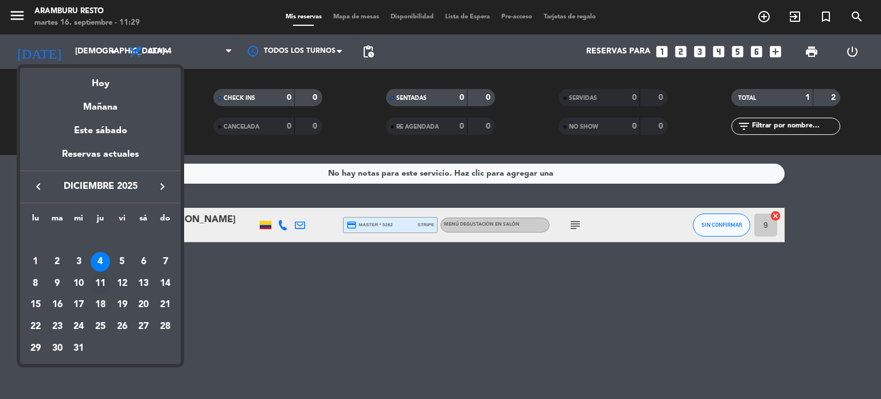
click at [102, 285] on div "11" at bounding box center [101, 284] width 20 height 20
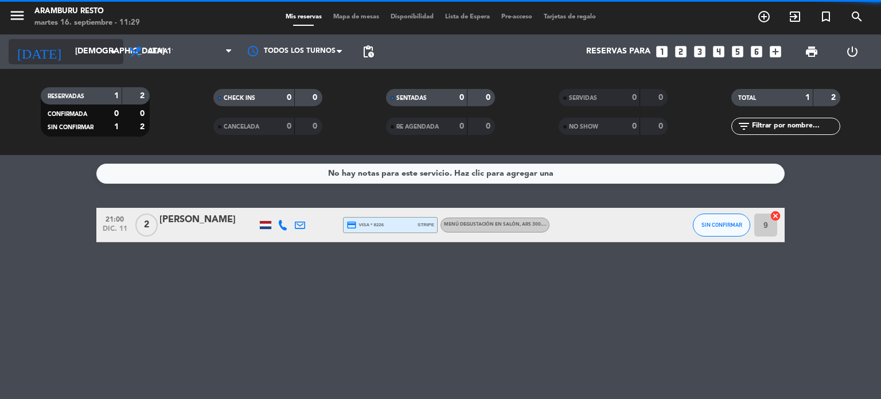
click at [94, 48] on input "[DEMOGRAPHIC_DATA] 11 dic." at bounding box center [123, 51] width 109 height 21
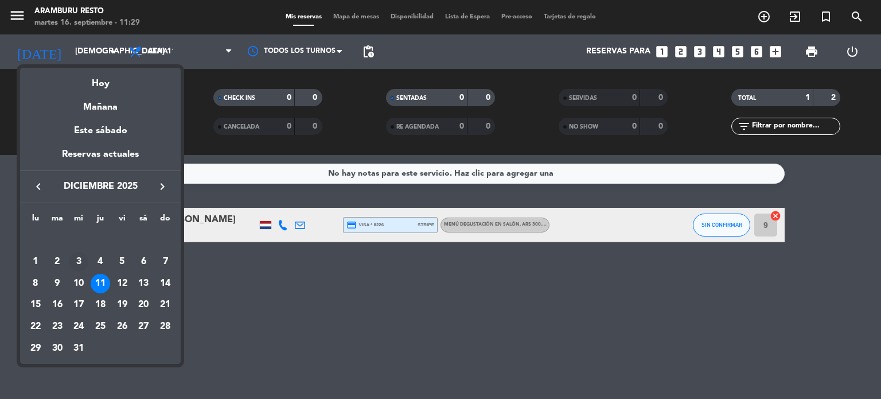
click at [84, 259] on div "3" at bounding box center [79, 262] width 20 height 20
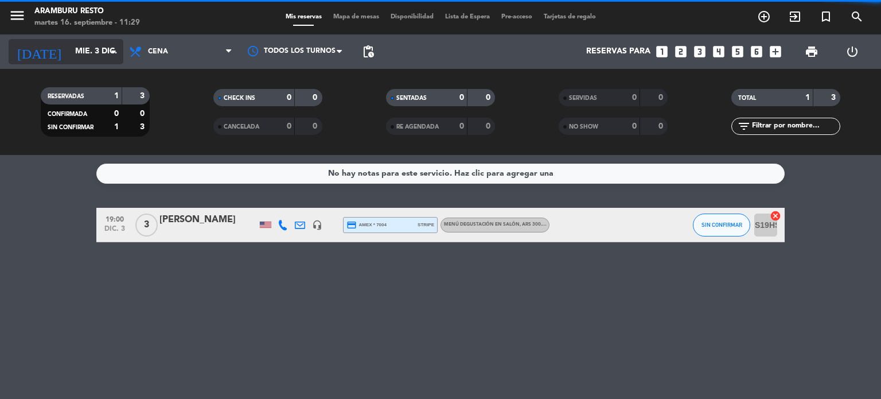
click at [104, 55] on input "mié. 3 dic." at bounding box center [123, 51] width 109 height 21
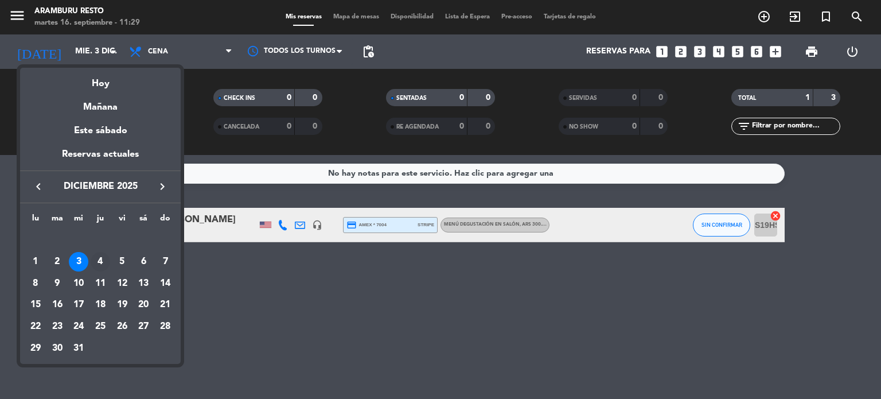
click at [94, 260] on div "4" at bounding box center [101, 262] width 20 height 20
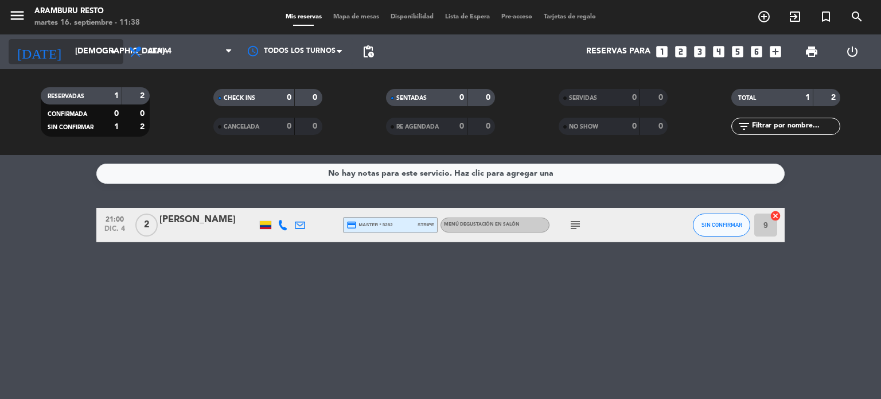
click at [99, 41] on input "[DEMOGRAPHIC_DATA] 4 dic." at bounding box center [123, 51] width 109 height 21
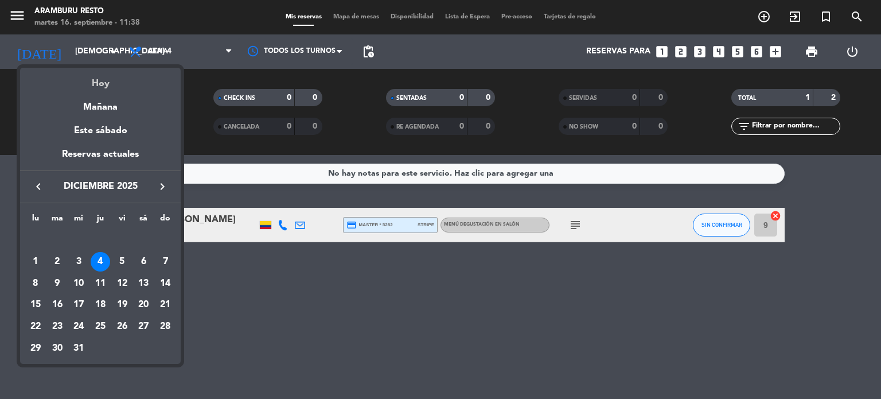
click at [103, 82] on div "Hoy" at bounding box center [100, 80] width 161 height 24
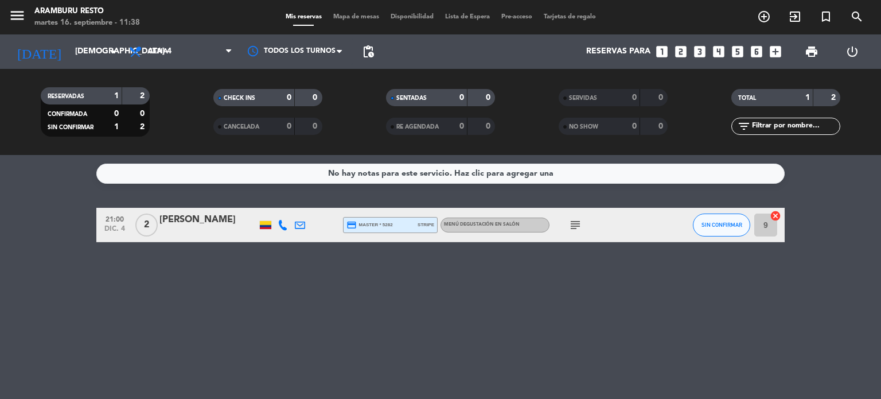
type input "[DATE] sep."
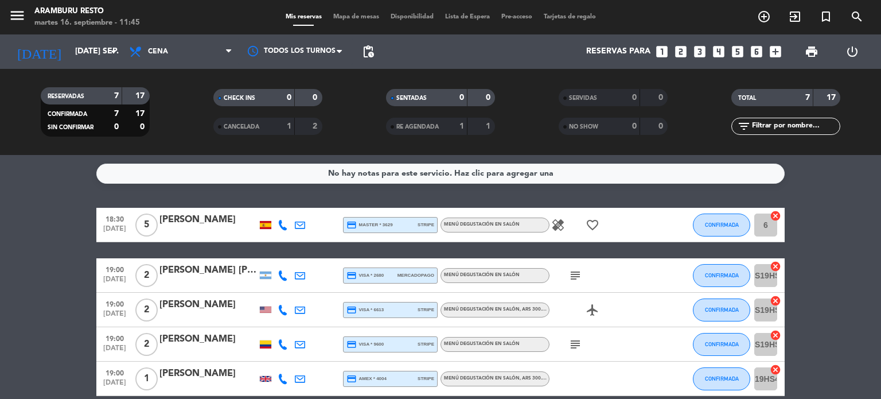
drag, startPoint x: 25, startPoint y: 221, endPoint x: 29, endPoint y: 201, distance: 19.9
click at [29, 213] on bookings-row "18:30 [DATE] 5 [PERSON_NAME] credit_card master * 3629 stripe Menú degustación …" at bounding box center [440, 352] width 881 height 289
click at [1, 255] on bookings-row "18:30 [DATE] 5 [PERSON_NAME] credit_card master * 3629 stripe Menú degustación …" at bounding box center [440, 352] width 881 height 289
